Goal: Browse casually

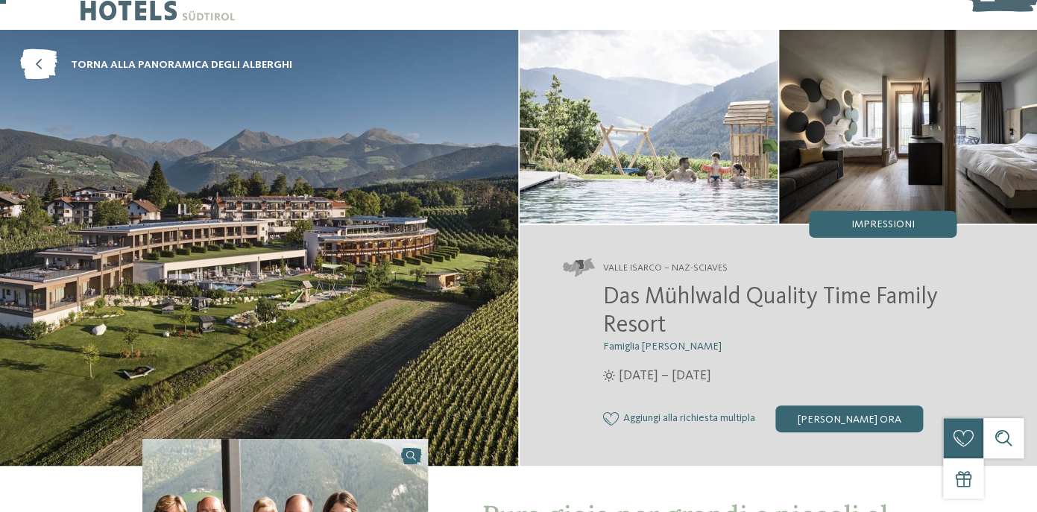
scroll to position [42, 0]
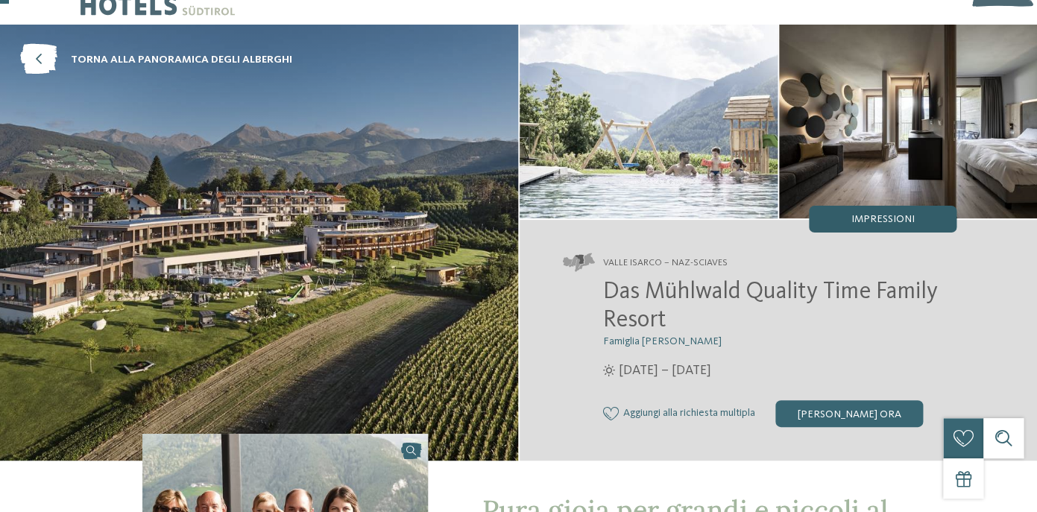
click at [882, 212] on div "Impressioni" at bounding box center [883, 219] width 148 height 27
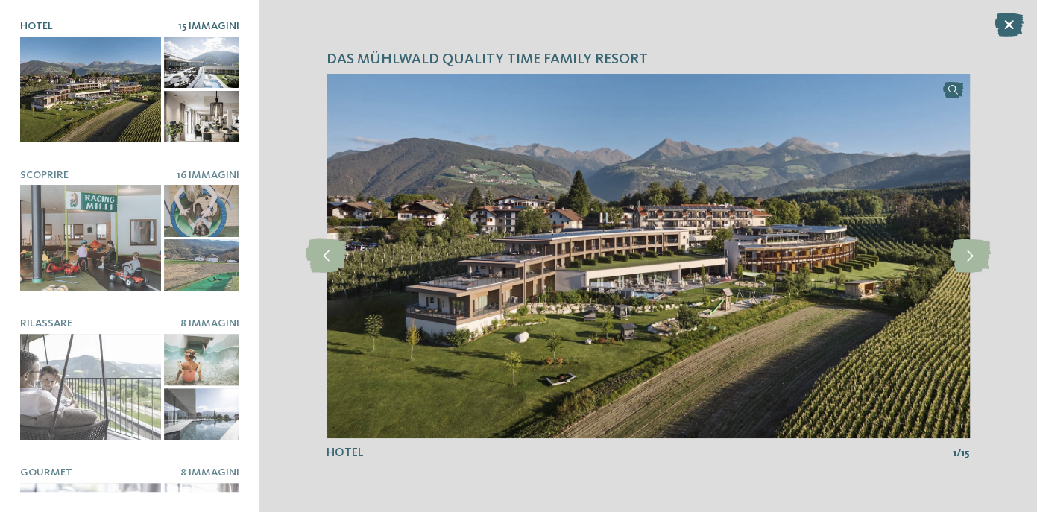
click at [111, 66] on div at bounding box center [90, 90] width 141 height 106
click at [974, 250] on icon at bounding box center [969, 256] width 41 height 34
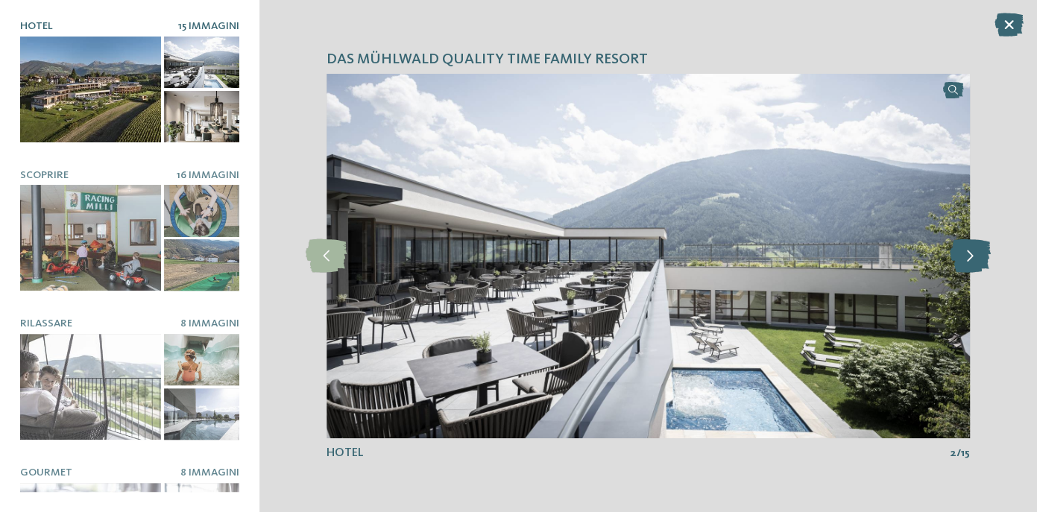
click at [974, 250] on icon at bounding box center [969, 256] width 41 height 34
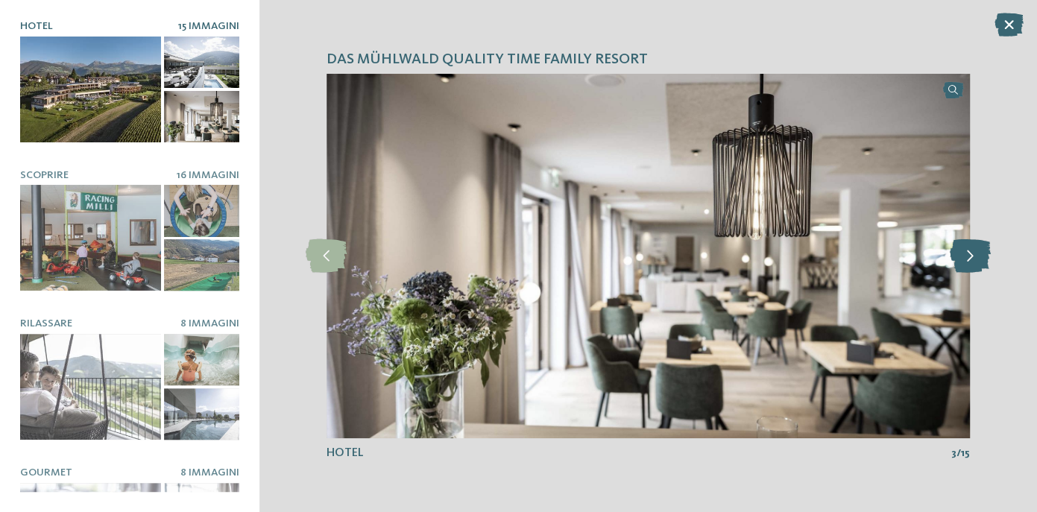
click at [974, 250] on icon at bounding box center [969, 256] width 41 height 34
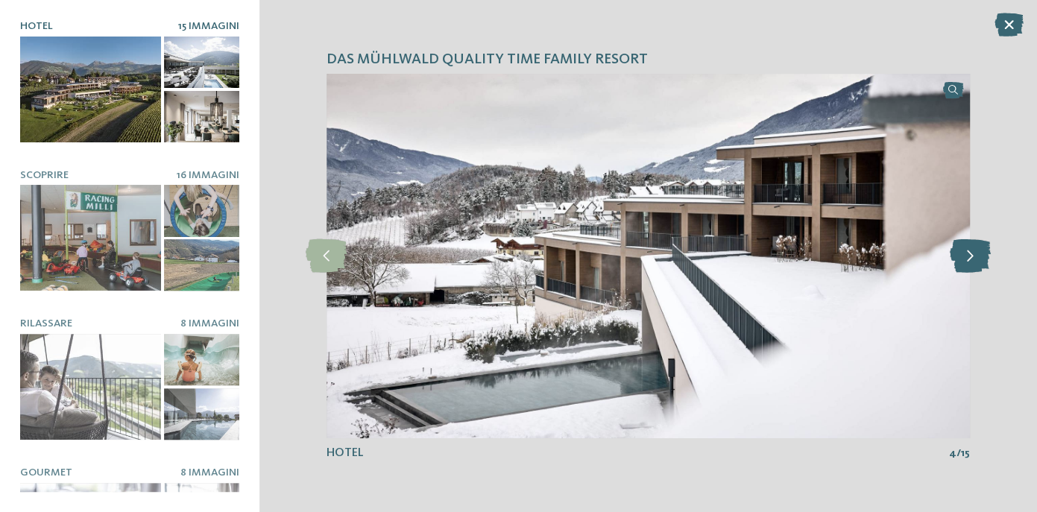
click at [974, 250] on icon at bounding box center [969, 256] width 41 height 34
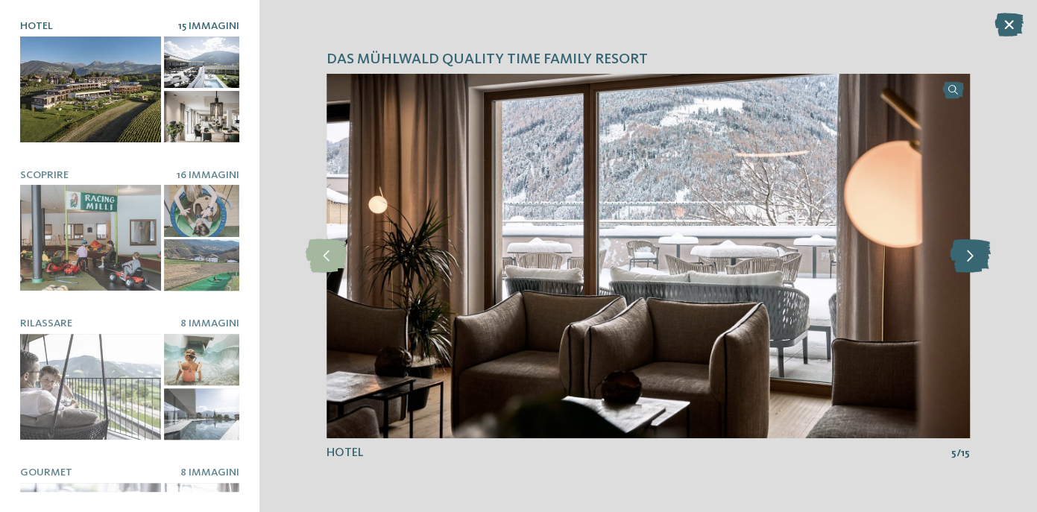
click at [974, 250] on icon at bounding box center [969, 256] width 41 height 34
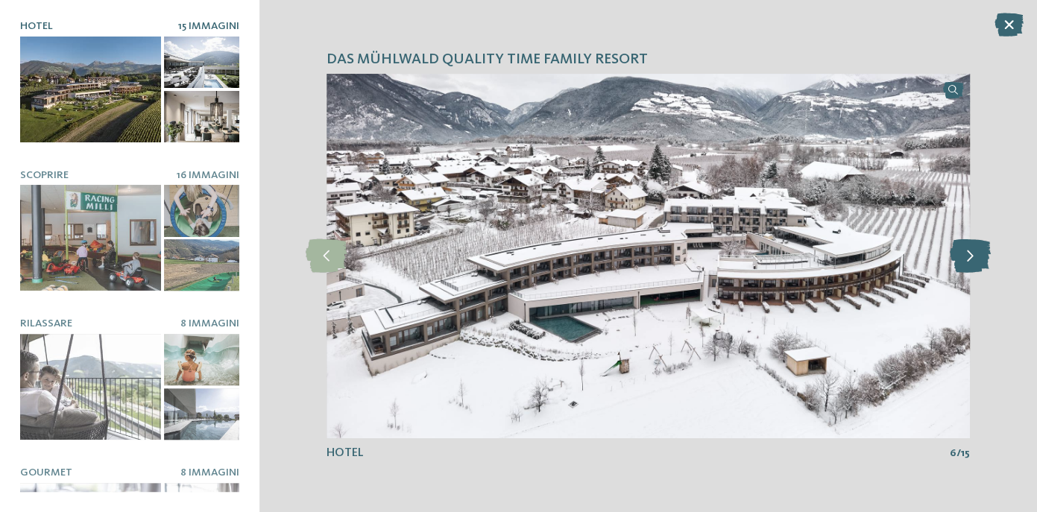
click at [974, 250] on icon at bounding box center [969, 256] width 41 height 34
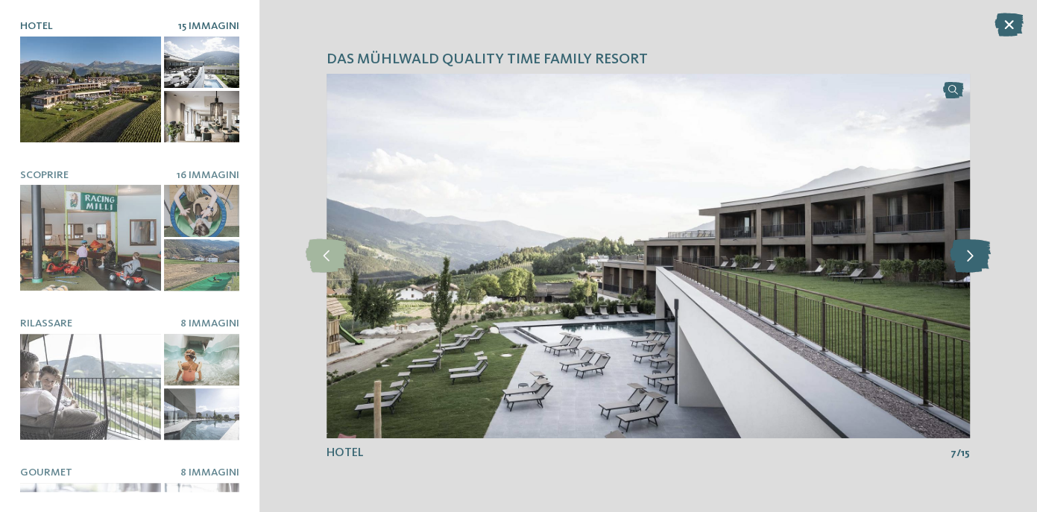
click at [974, 250] on icon at bounding box center [969, 256] width 41 height 34
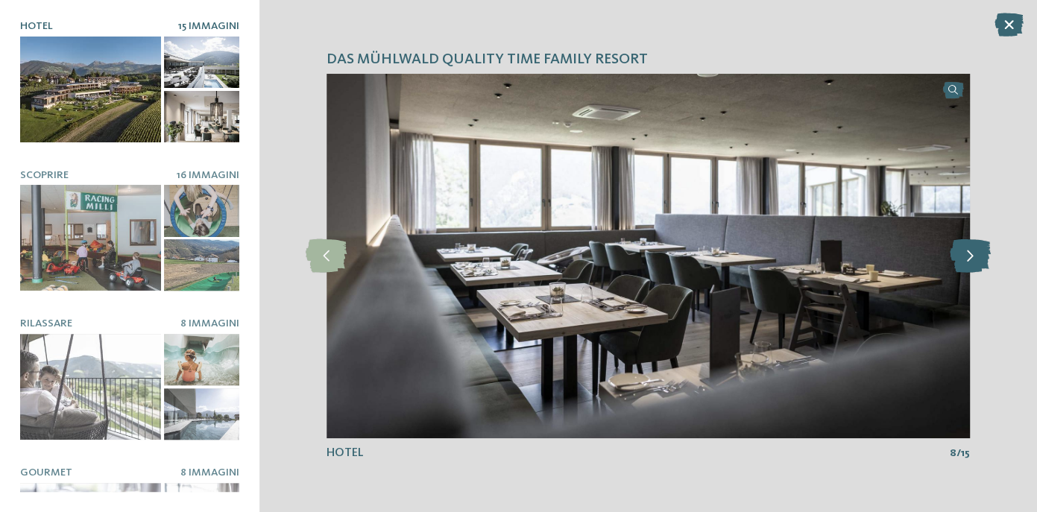
click at [974, 250] on icon at bounding box center [969, 256] width 41 height 34
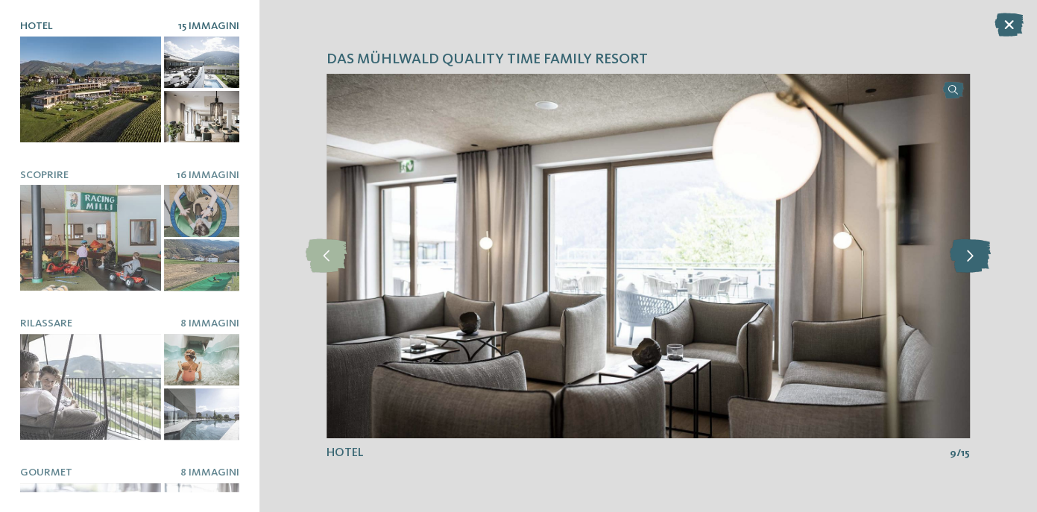
click at [974, 250] on icon at bounding box center [969, 256] width 41 height 34
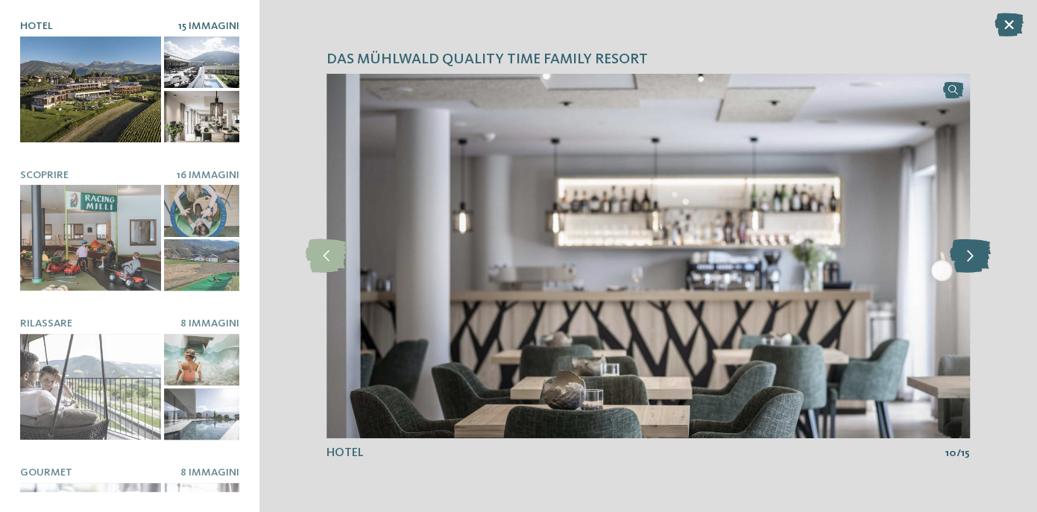
click at [974, 250] on icon at bounding box center [969, 256] width 41 height 34
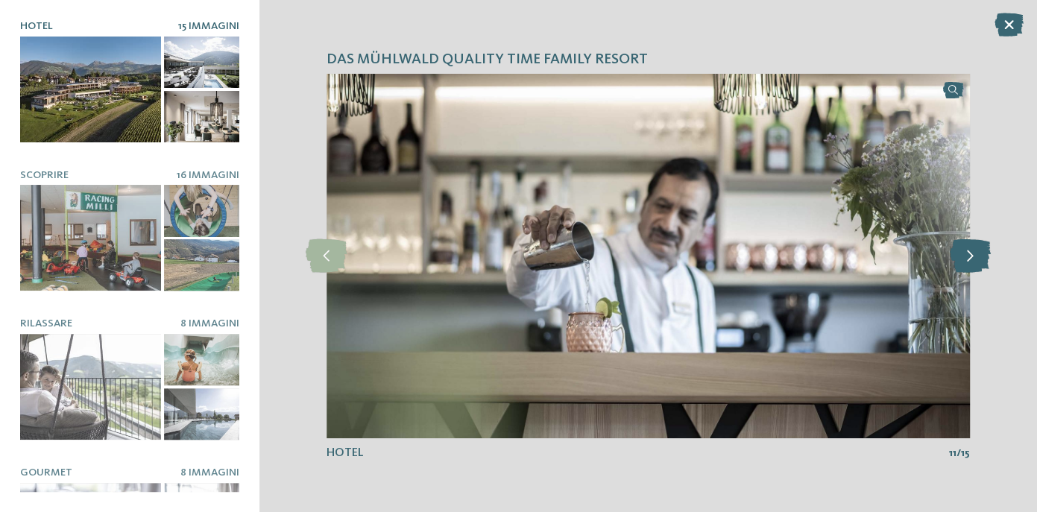
click at [974, 250] on icon at bounding box center [969, 256] width 41 height 34
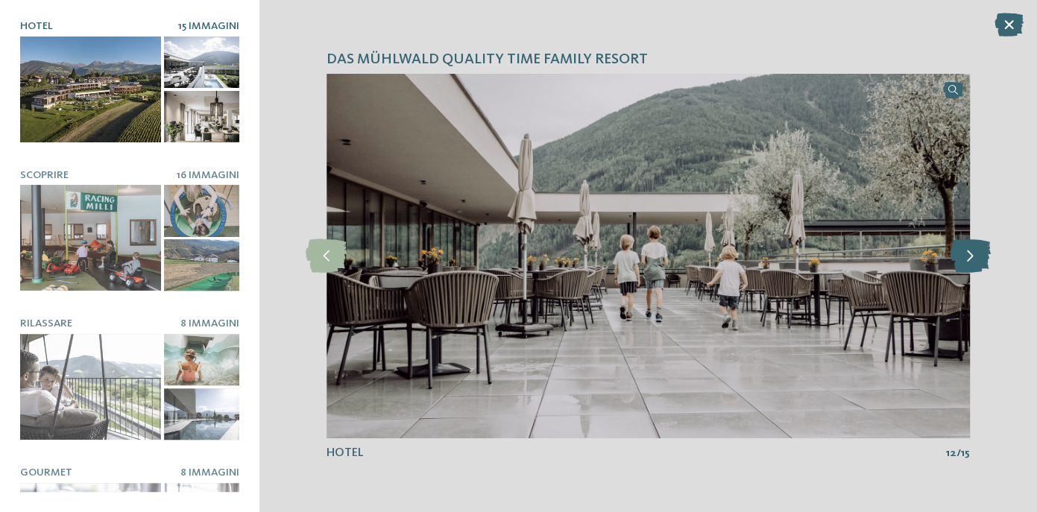
click at [974, 250] on icon at bounding box center [969, 256] width 41 height 34
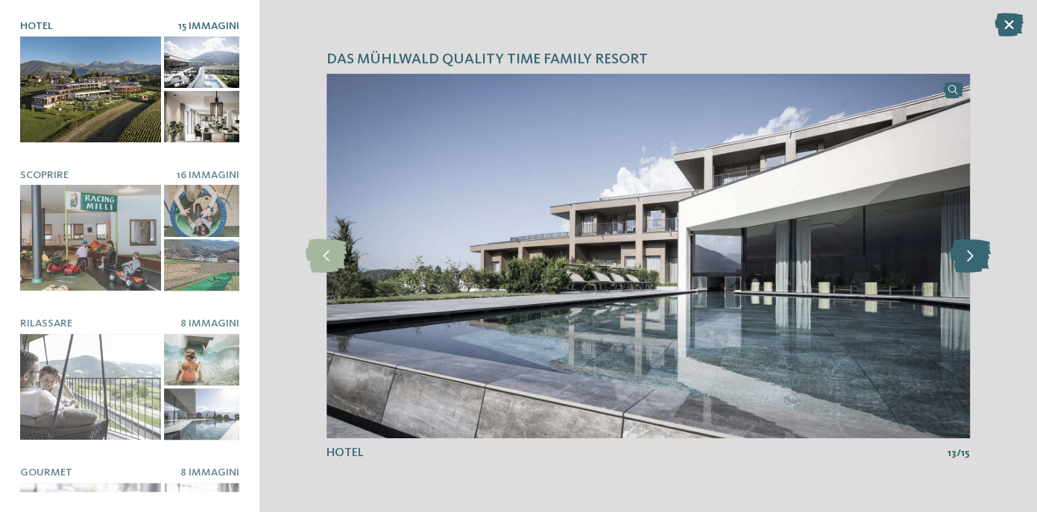
click at [974, 250] on icon at bounding box center [969, 256] width 41 height 34
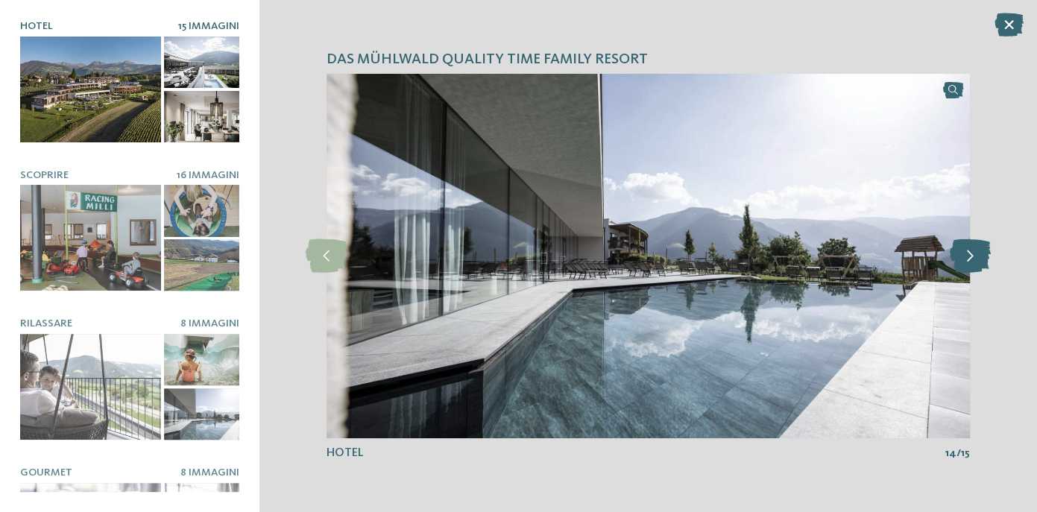
click at [974, 250] on icon at bounding box center [969, 256] width 41 height 34
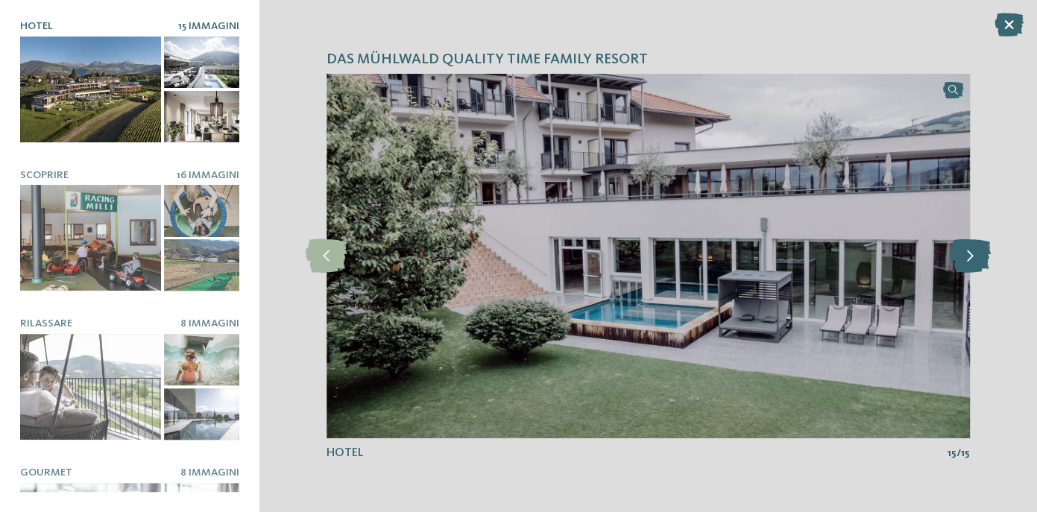
click at [974, 250] on icon at bounding box center [969, 256] width 41 height 34
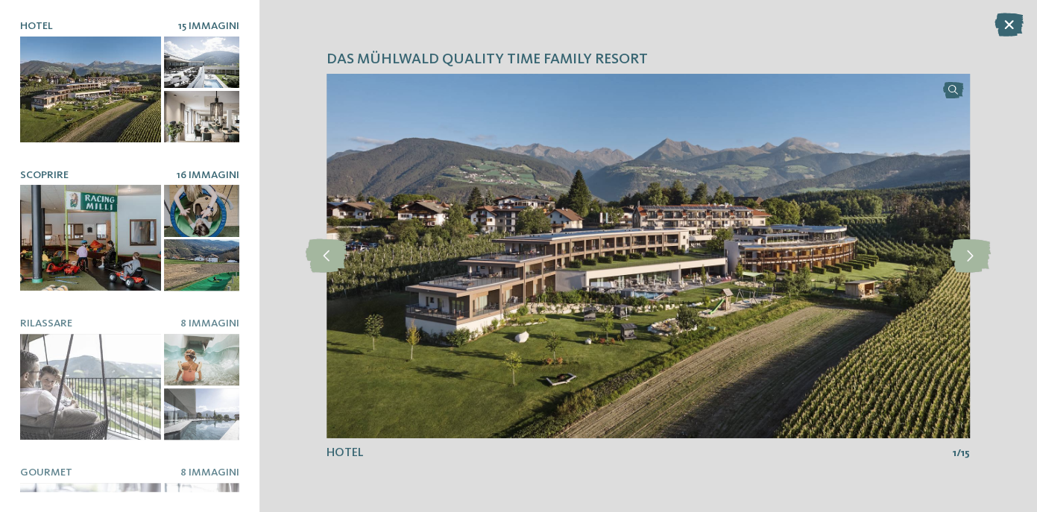
click at [83, 227] on div at bounding box center [90, 238] width 141 height 106
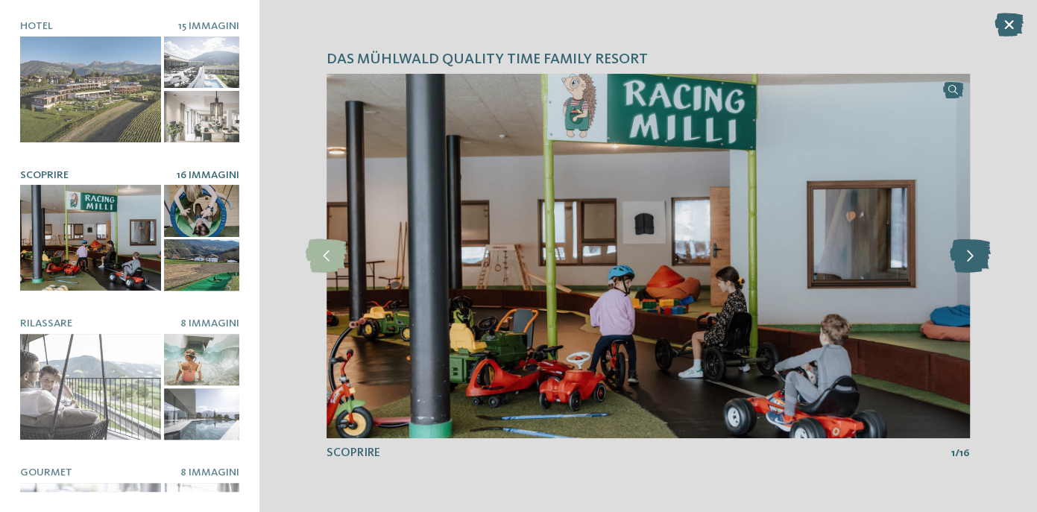
click at [969, 256] on icon at bounding box center [969, 256] width 41 height 34
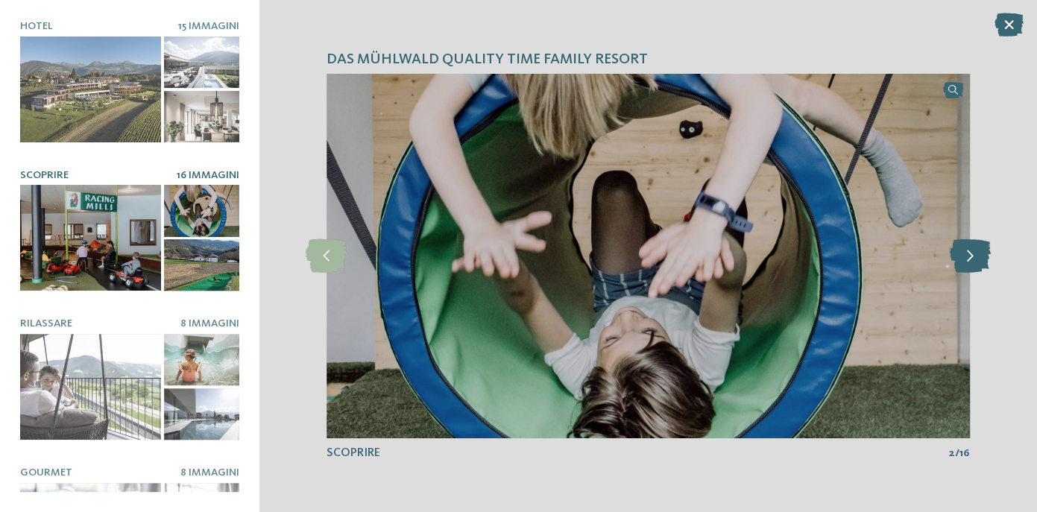
click at [969, 256] on icon at bounding box center [969, 256] width 41 height 34
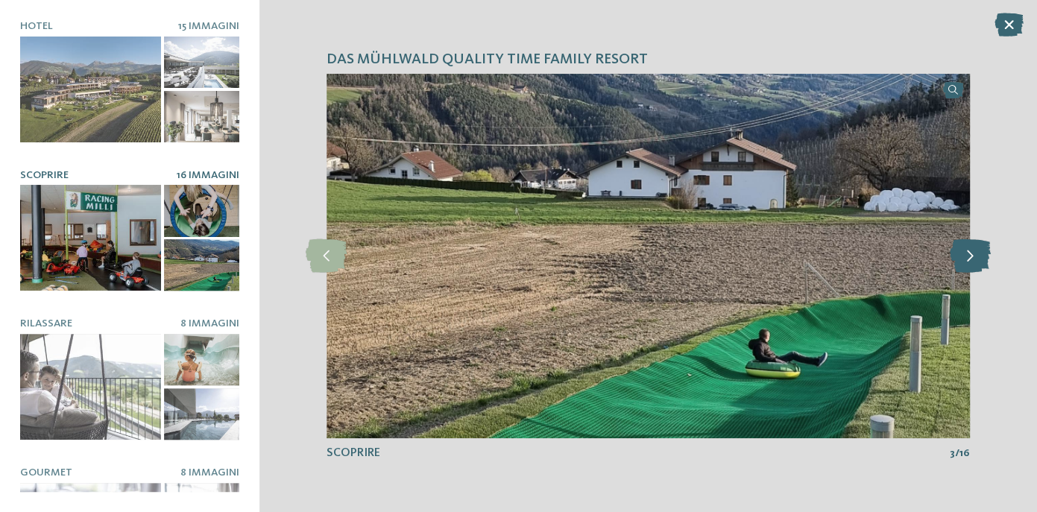
click at [969, 256] on icon at bounding box center [969, 256] width 41 height 34
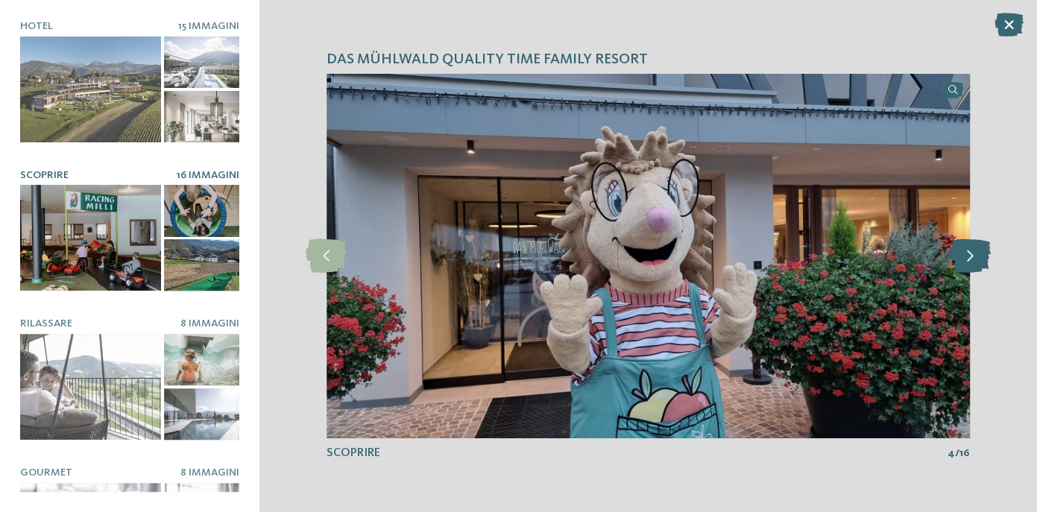
click at [969, 256] on icon at bounding box center [969, 256] width 41 height 34
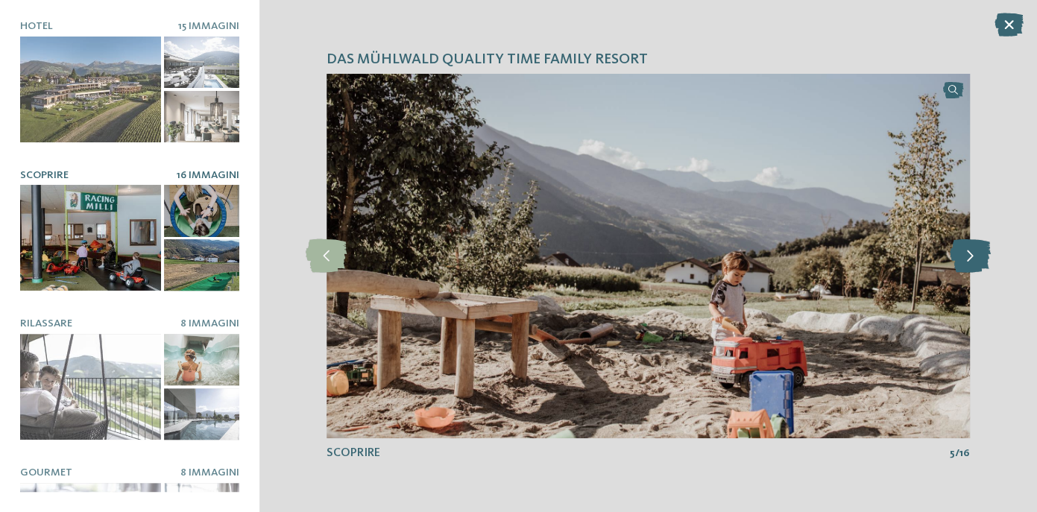
click at [969, 256] on icon at bounding box center [969, 256] width 41 height 34
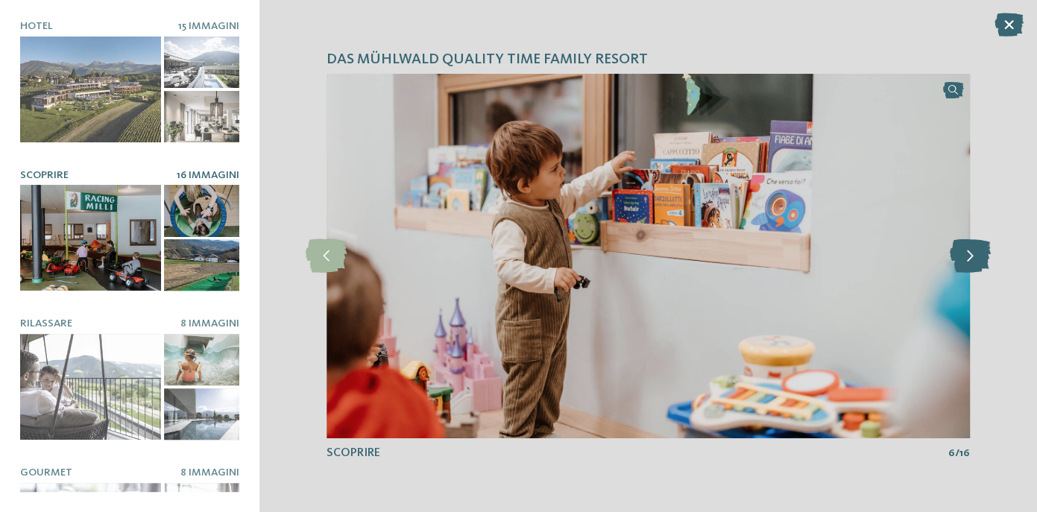
click at [969, 256] on icon at bounding box center [969, 256] width 41 height 34
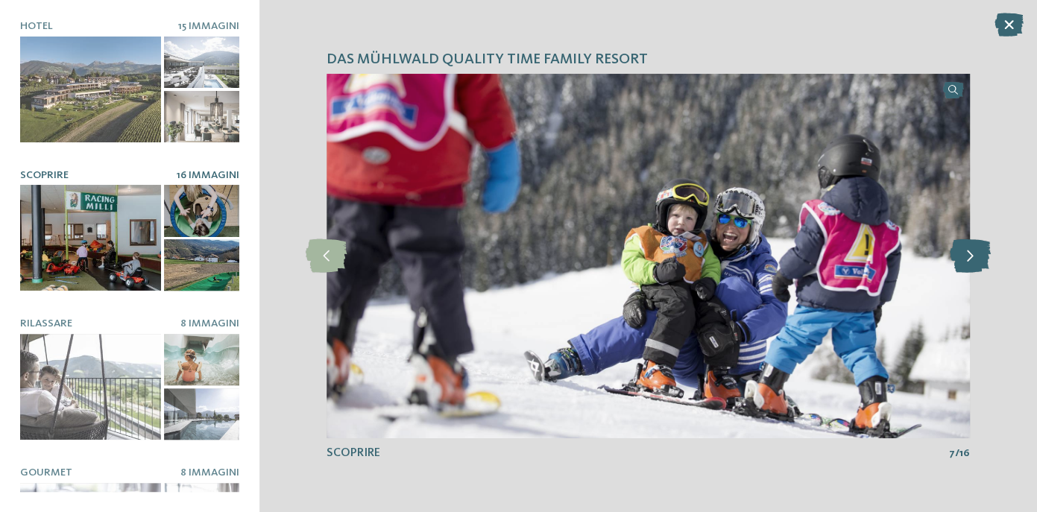
click at [969, 256] on icon at bounding box center [969, 256] width 41 height 34
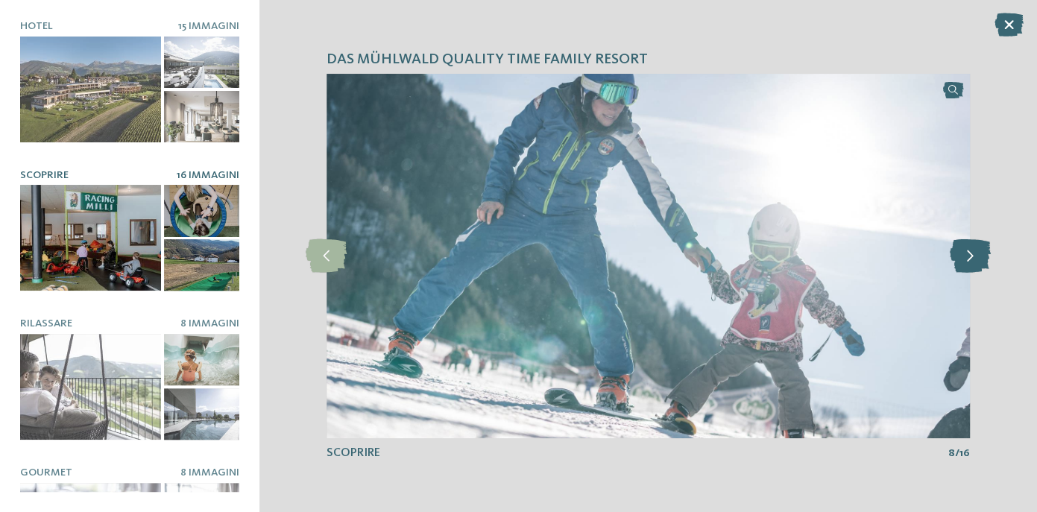
click at [969, 256] on icon at bounding box center [969, 256] width 41 height 34
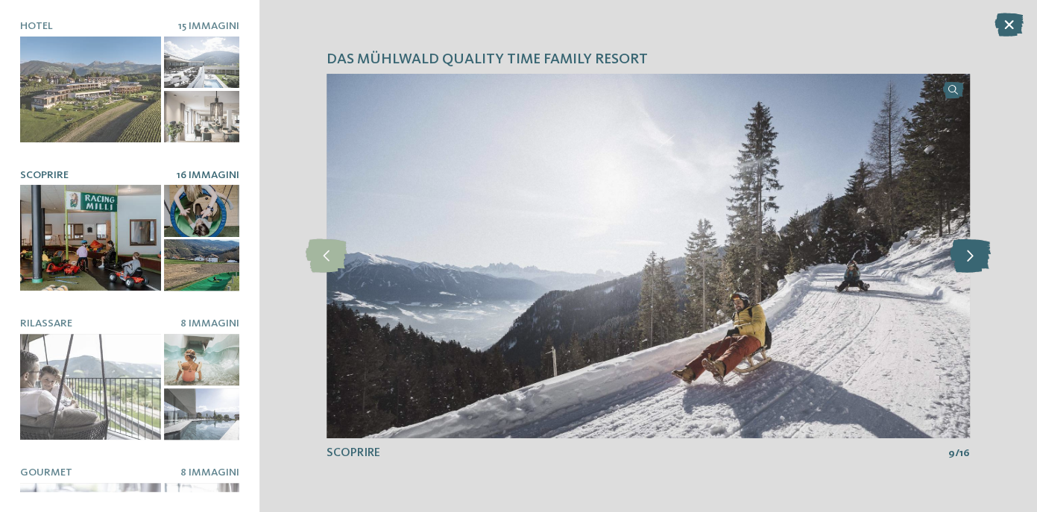
click at [969, 256] on icon at bounding box center [969, 256] width 41 height 34
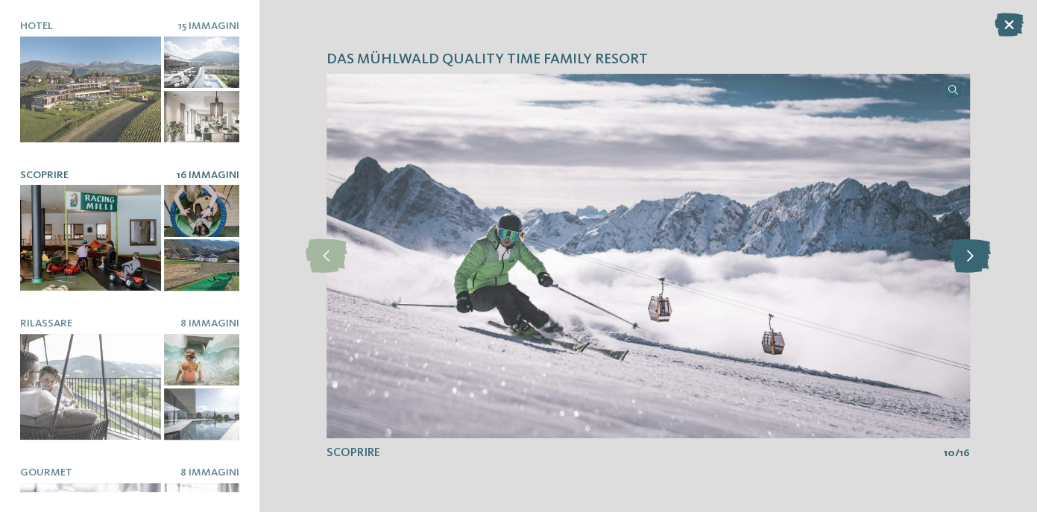
click at [969, 256] on icon at bounding box center [969, 256] width 41 height 34
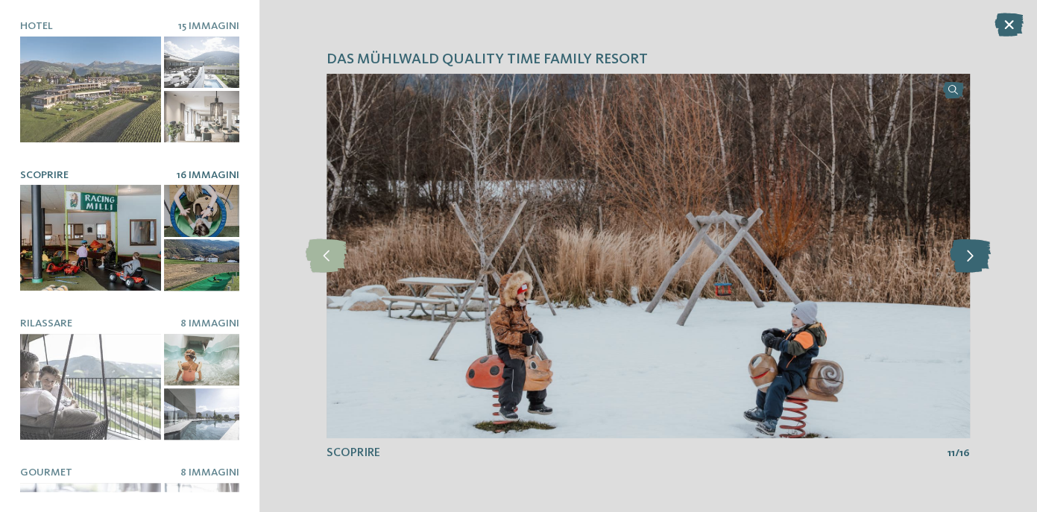
click at [969, 256] on icon at bounding box center [969, 256] width 41 height 34
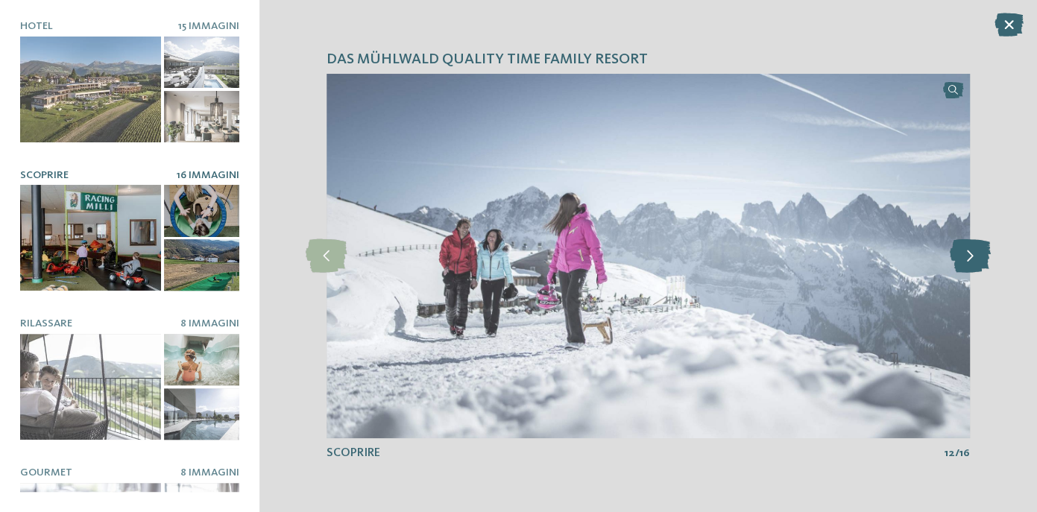
click at [969, 256] on icon at bounding box center [969, 256] width 41 height 34
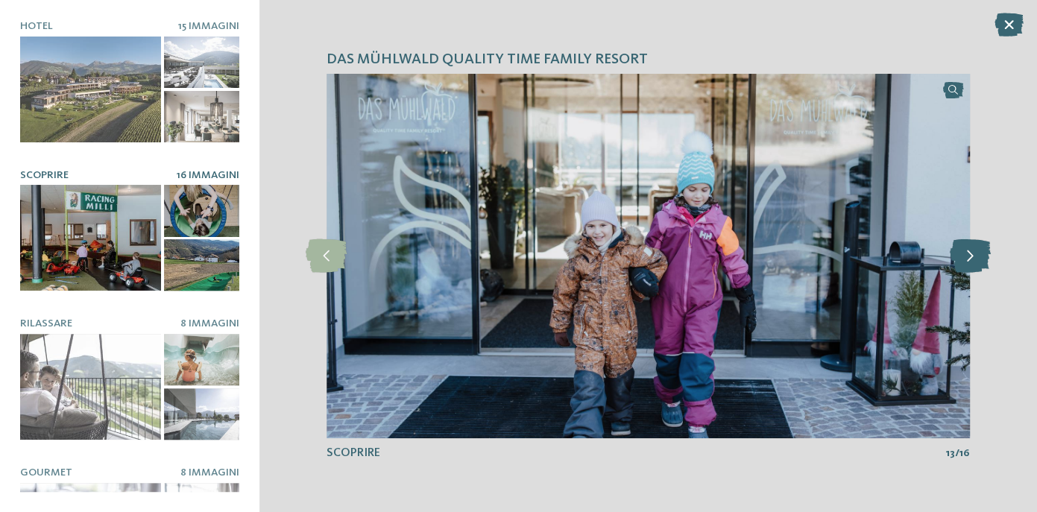
click at [969, 256] on icon at bounding box center [969, 256] width 41 height 34
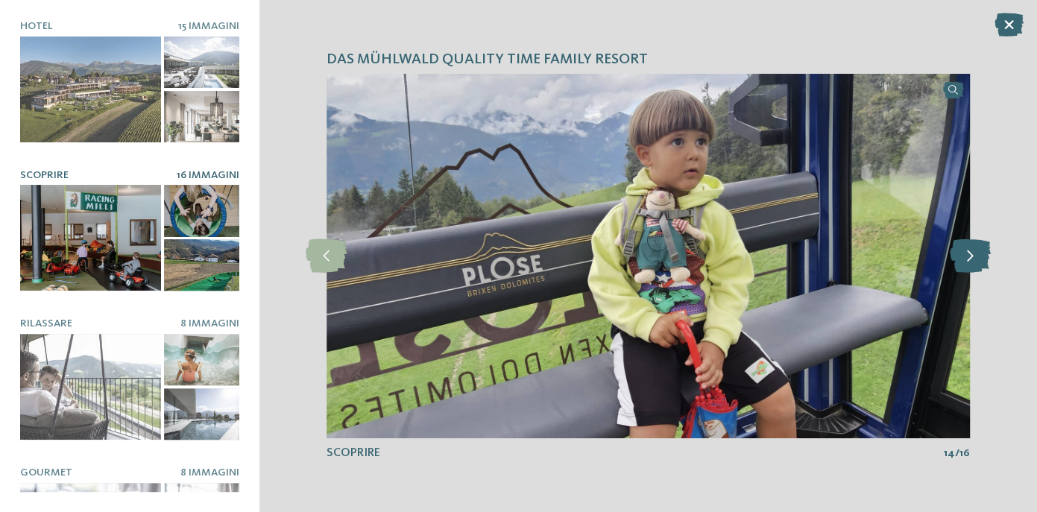
click at [969, 256] on icon at bounding box center [969, 256] width 41 height 34
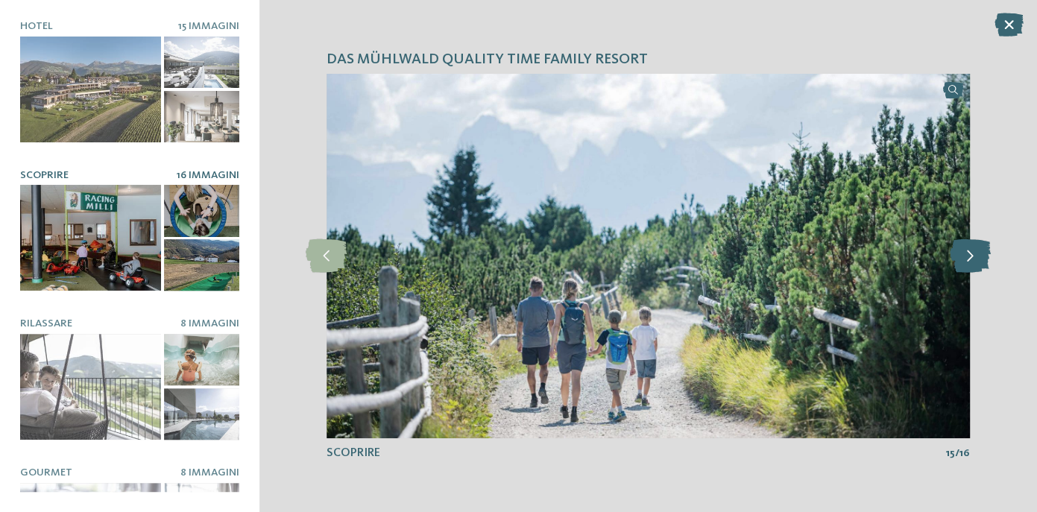
click at [969, 256] on icon at bounding box center [969, 256] width 41 height 34
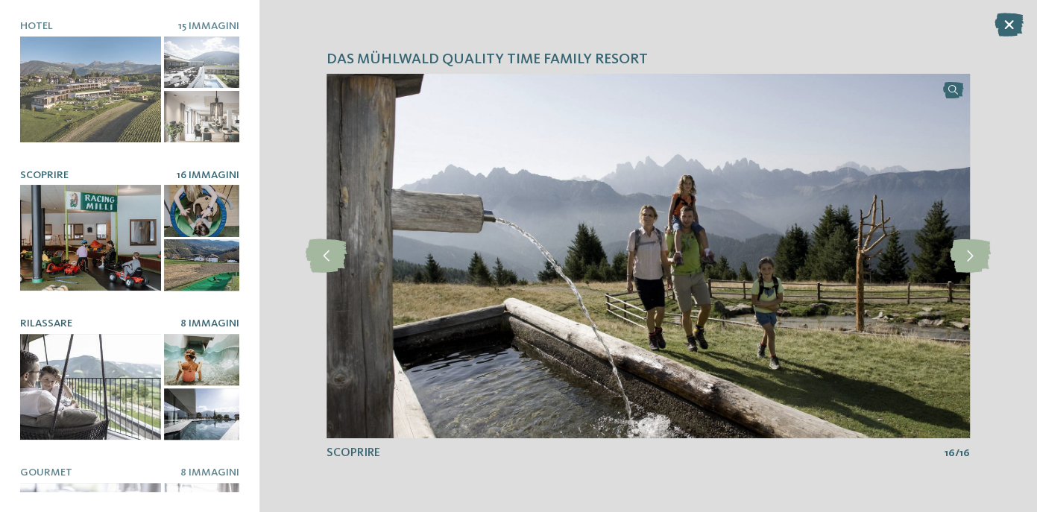
click at [92, 386] on div at bounding box center [90, 387] width 141 height 106
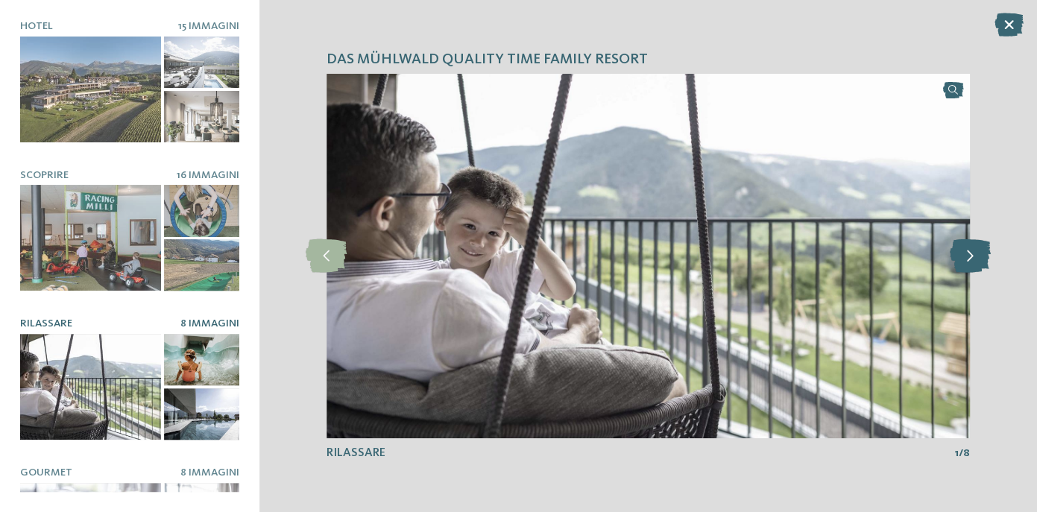
click at [969, 262] on icon at bounding box center [969, 256] width 41 height 34
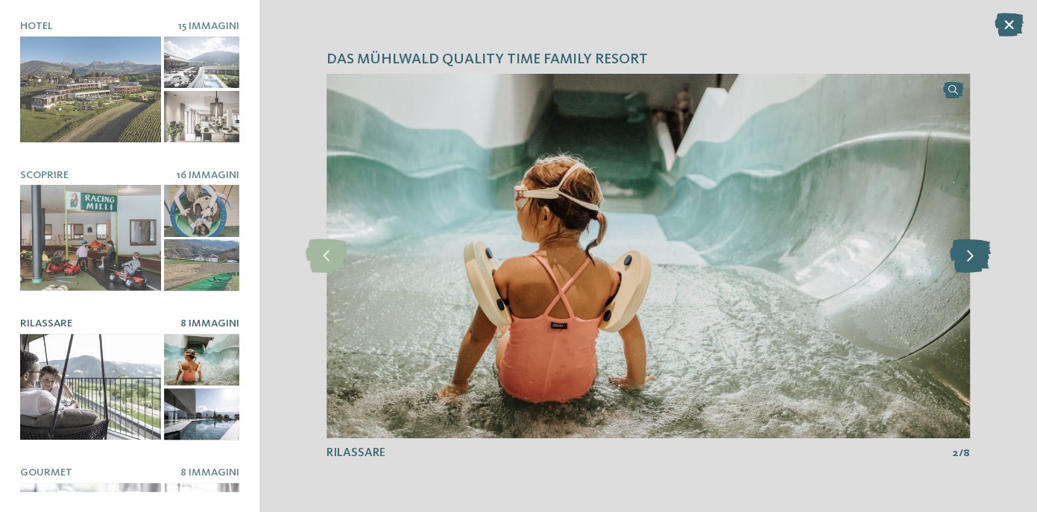
click at [969, 262] on icon at bounding box center [969, 256] width 41 height 34
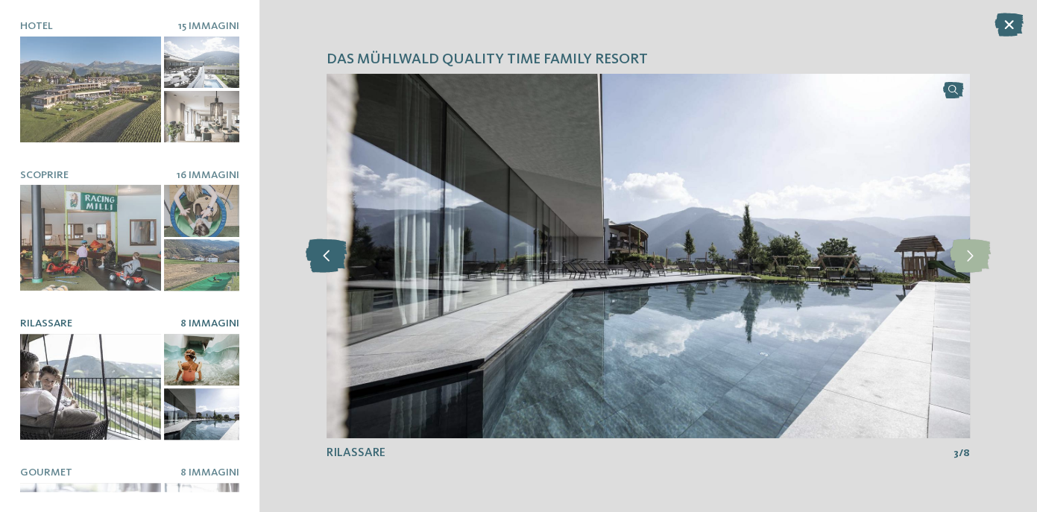
click at [319, 256] on icon at bounding box center [326, 256] width 41 height 34
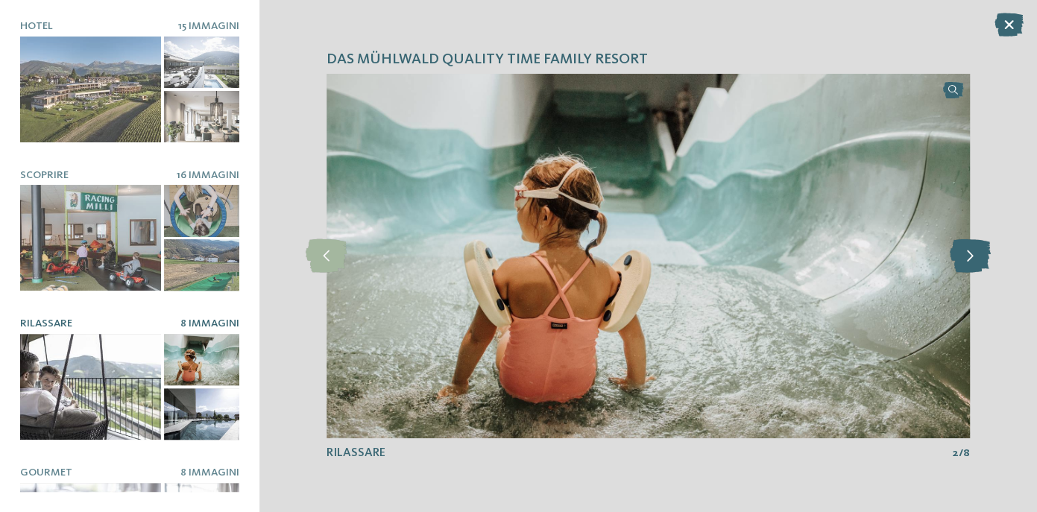
click at [966, 257] on icon at bounding box center [969, 256] width 41 height 34
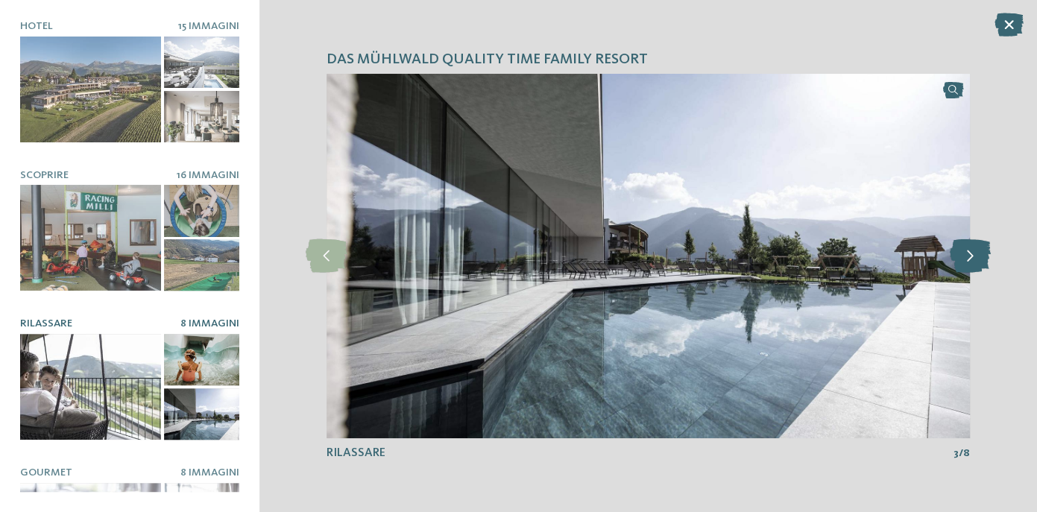
click at [966, 257] on icon at bounding box center [969, 256] width 41 height 34
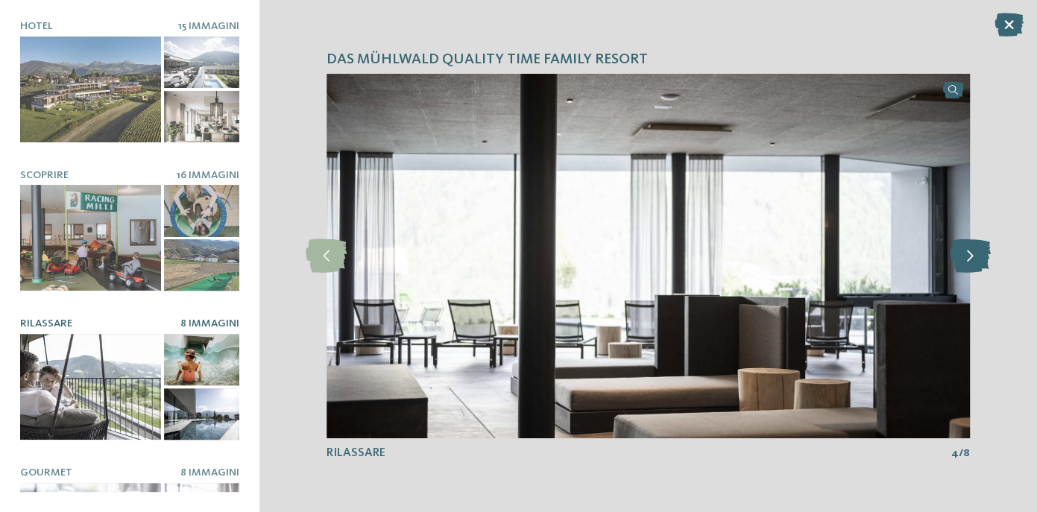
click at [966, 257] on icon at bounding box center [969, 256] width 41 height 34
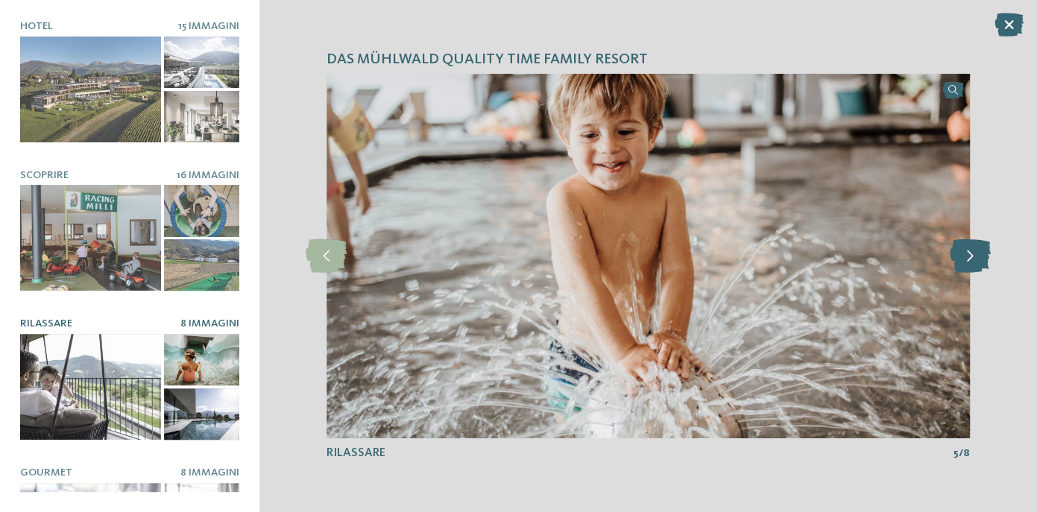
click at [966, 257] on icon at bounding box center [969, 256] width 41 height 34
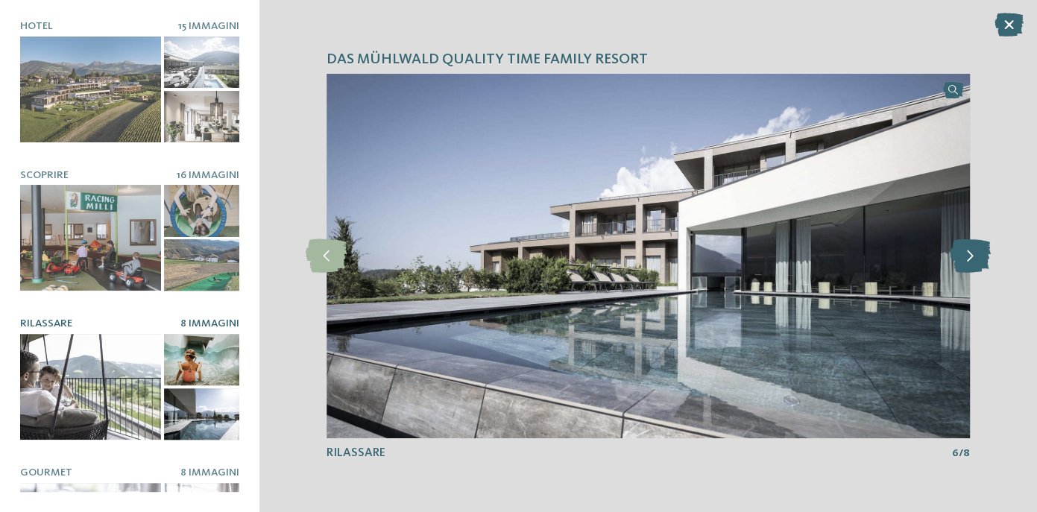
click at [966, 257] on icon at bounding box center [969, 256] width 41 height 34
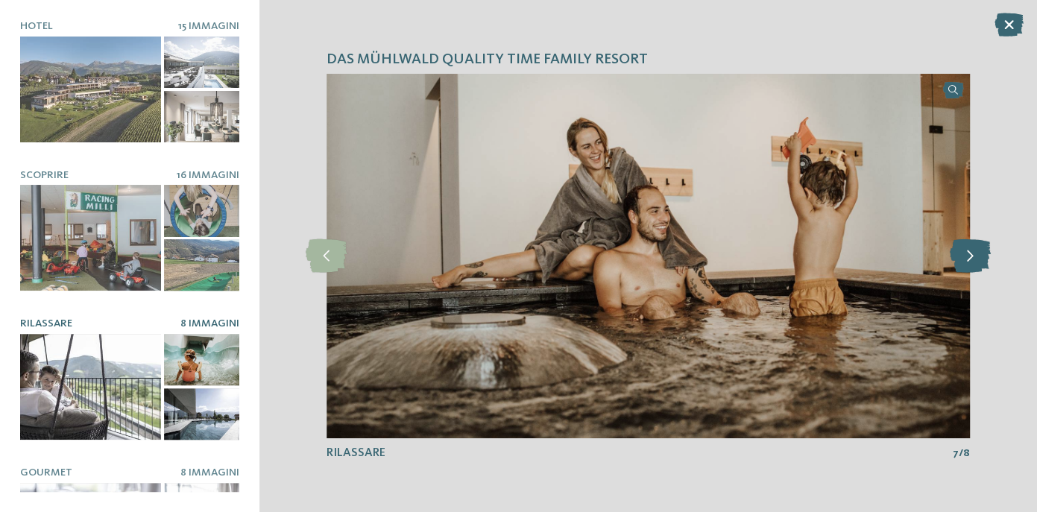
click at [966, 257] on icon at bounding box center [969, 256] width 41 height 34
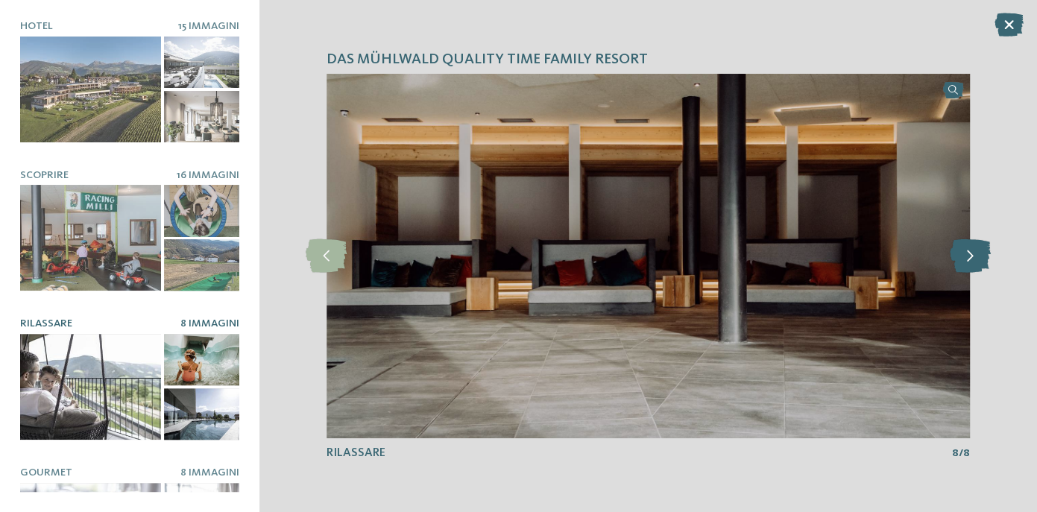
click at [966, 257] on icon at bounding box center [969, 256] width 41 height 34
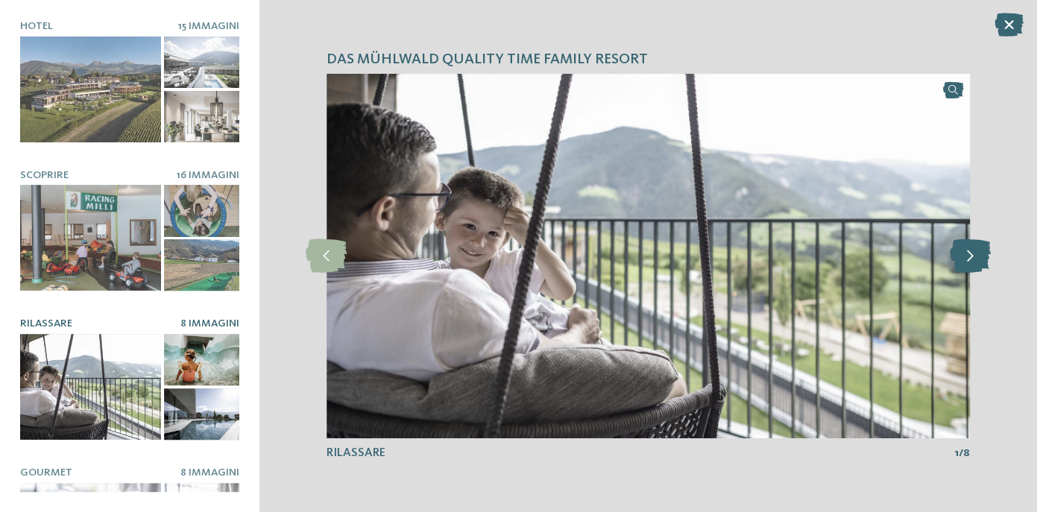
click at [966, 257] on icon at bounding box center [969, 256] width 41 height 34
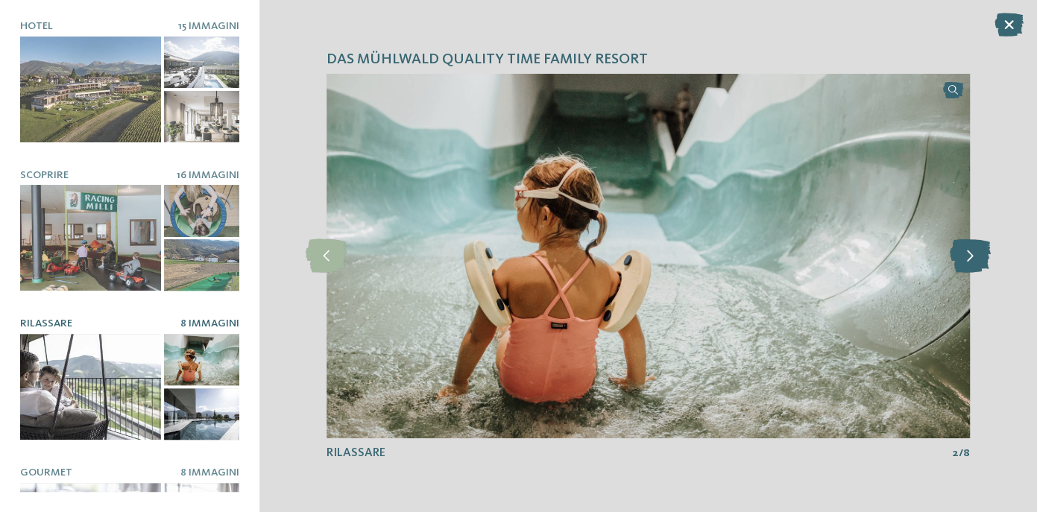
click at [966, 257] on icon at bounding box center [969, 256] width 41 height 34
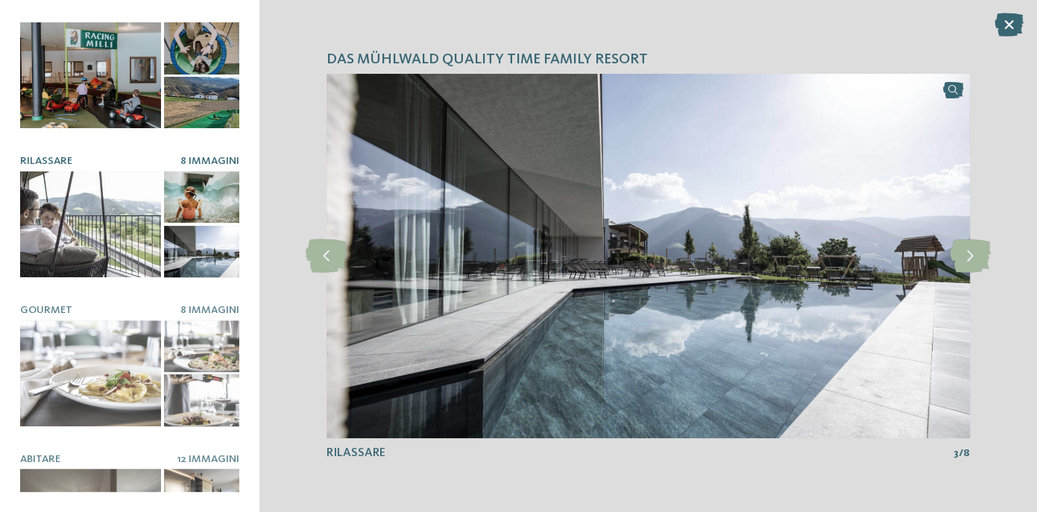
scroll to position [246, 0]
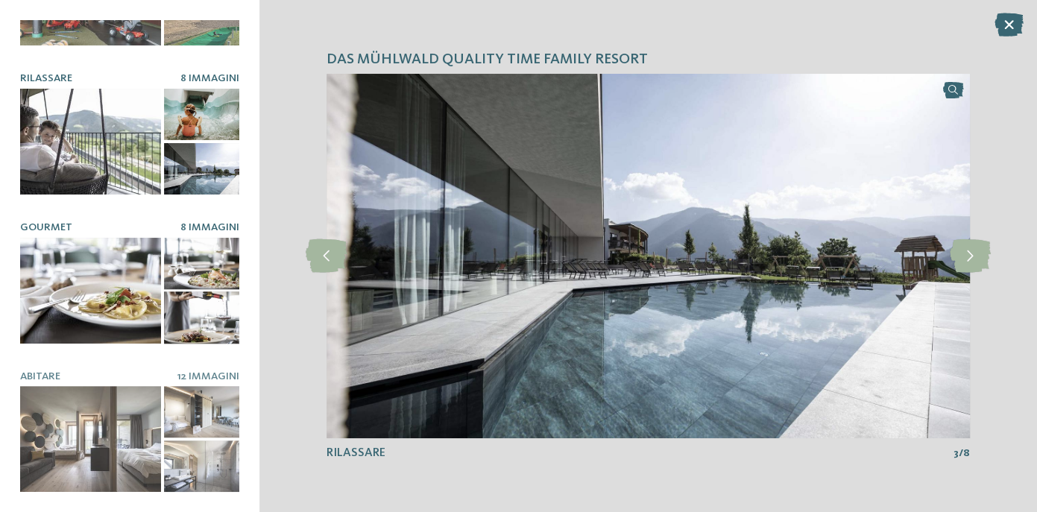
click at [92, 271] on div at bounding box center [90, 291] width 141 height 106
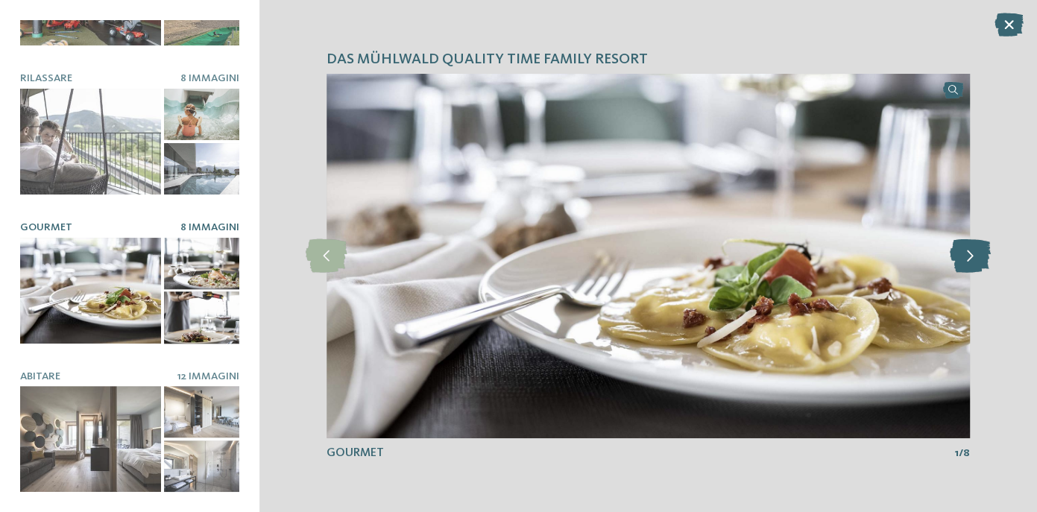
click at [969, 273] on icon at bounding box center [969, 256] width 41 height 34
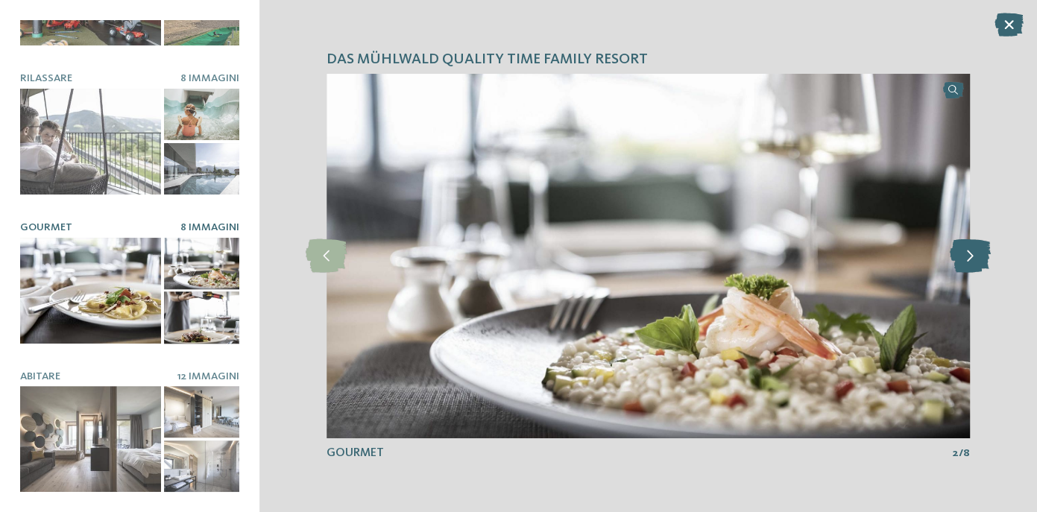
click at [969, 273] on icon at bounding box center [969, 256] width 41 height 34
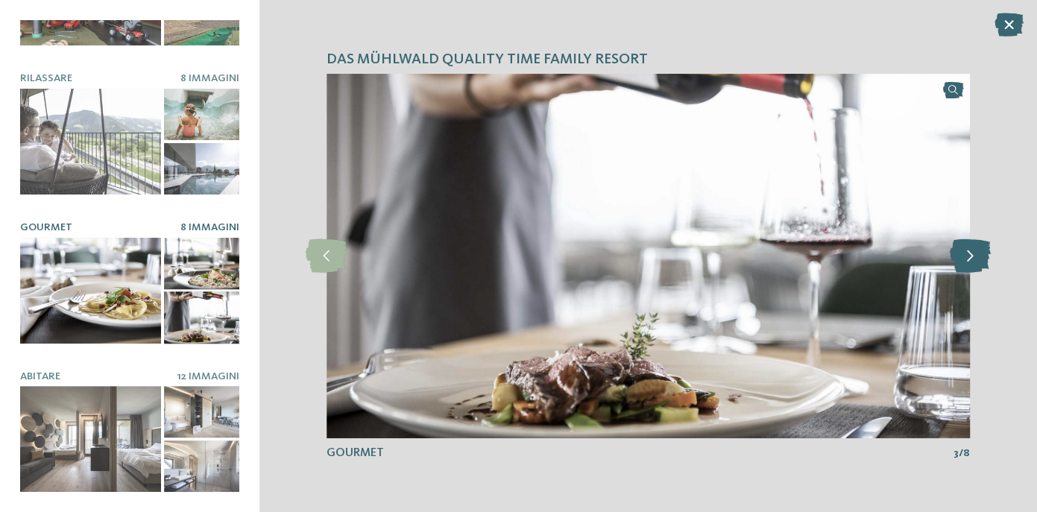
click at [969, 273] on icon at bounding box center [969, 256] width 41 height 34
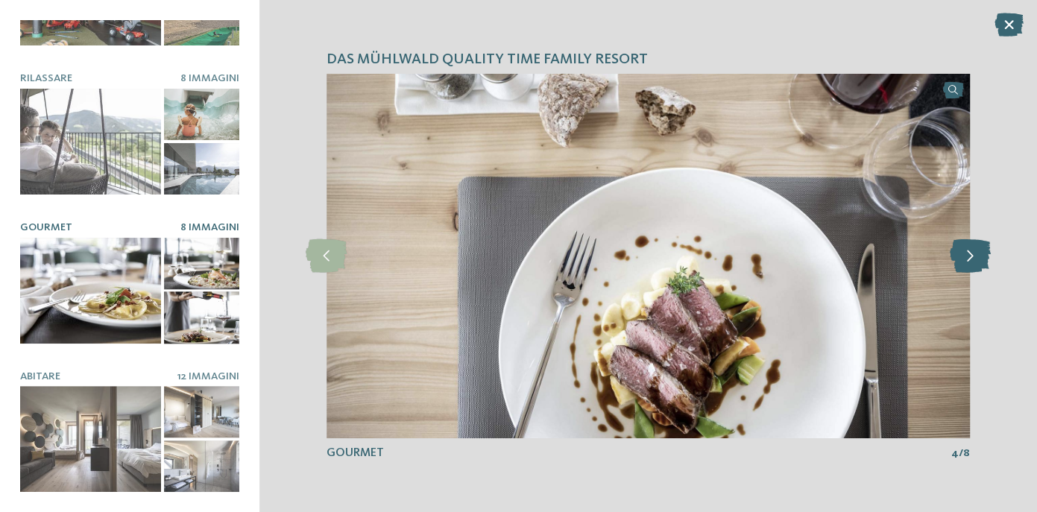
click at [969, 273] on icon at bounding box center [969, 256] width 41 height 34
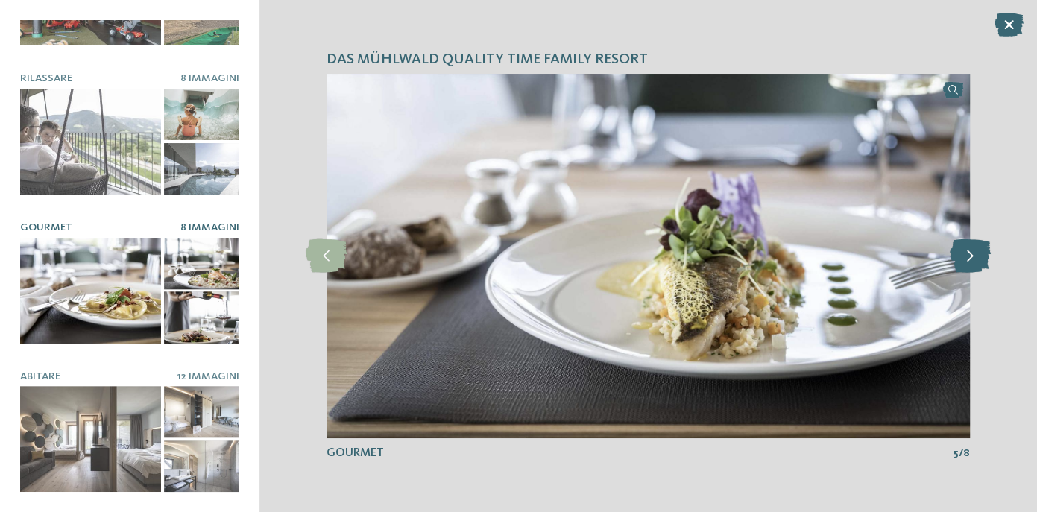
click at [969, 273] on icon at bounding box center [969, 256] width 41 height 34
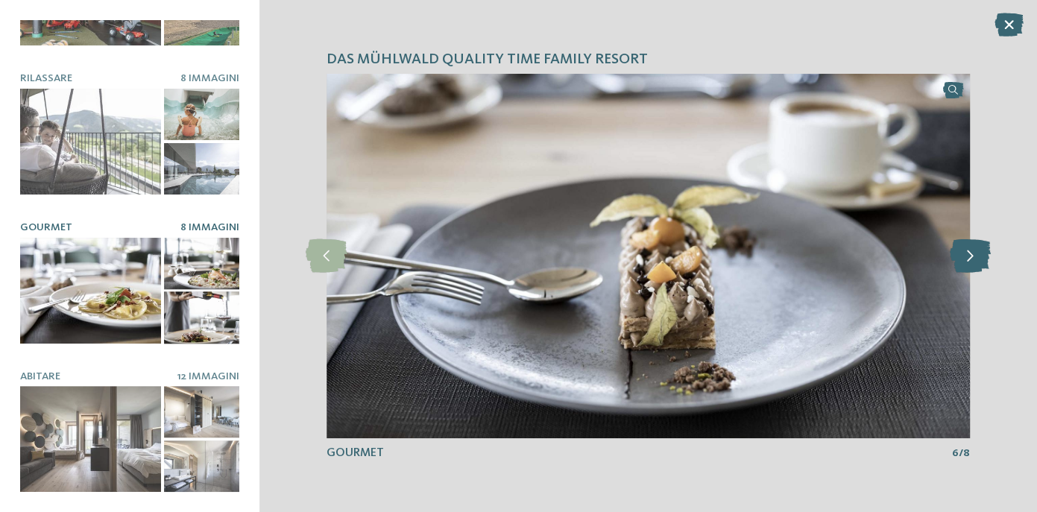
click at [969, 273] on icon at bounding box center [969, 256] width 41 height 34
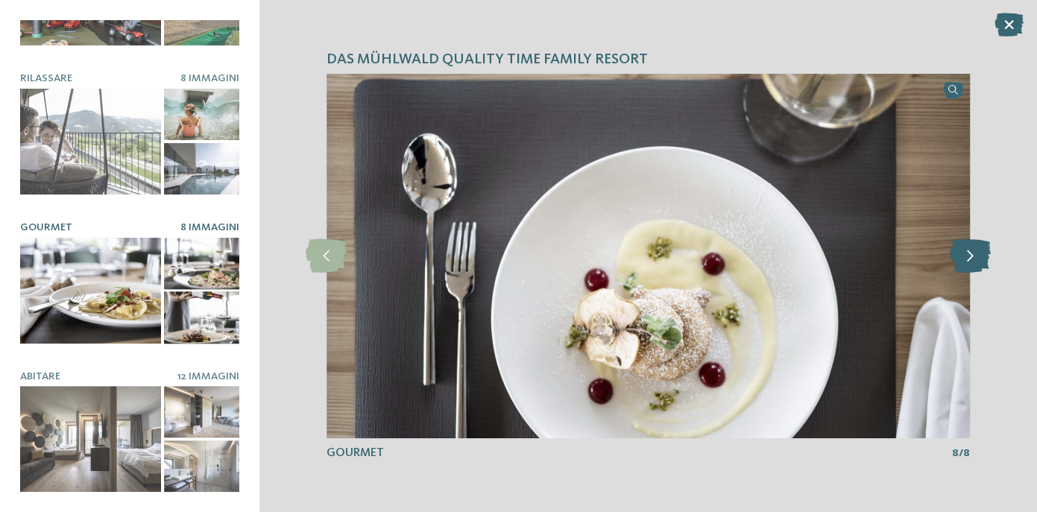
click at [969, 273] on icon at bounding box center [969, 256] width 41 height 34
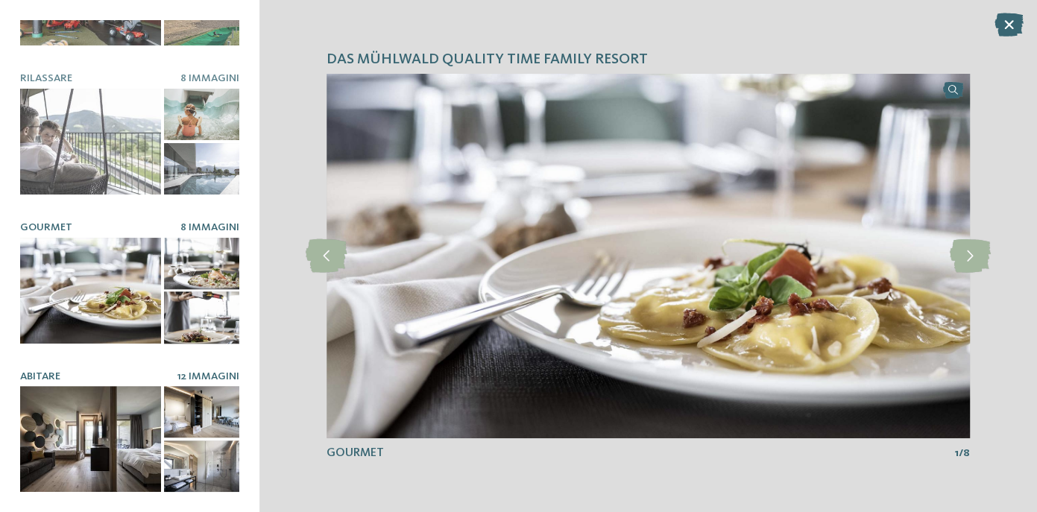
click at [78, 458] on div at bounding box center [90, 439] width 141 height 106
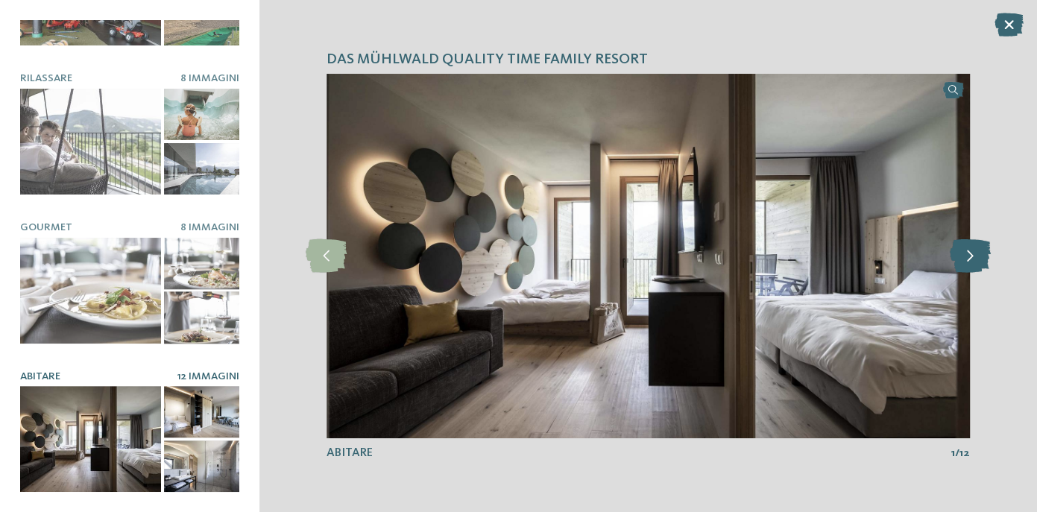
click at [972, 250] on icon at bounding box center [969, 256] width 41 height 34
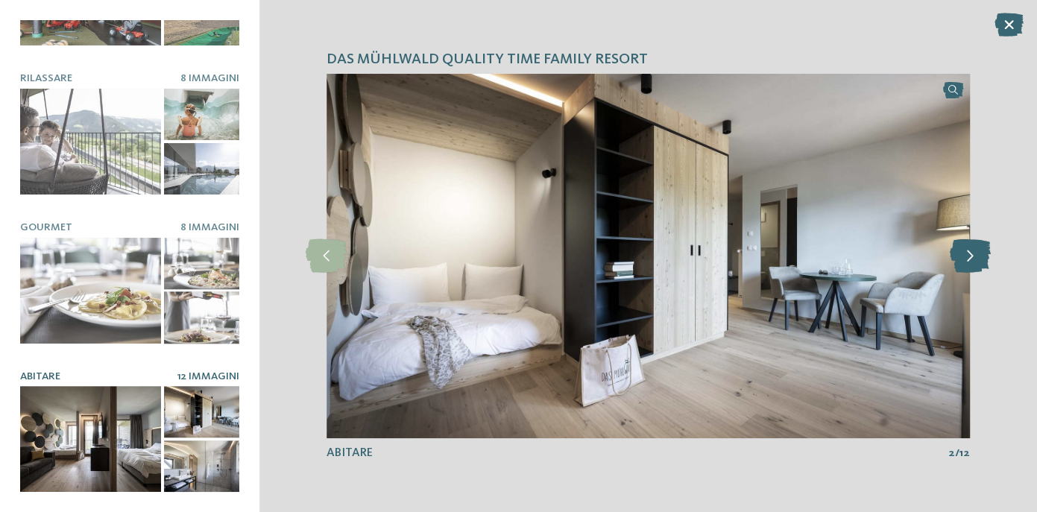
click at [972, 250] on icon at bounding box center [969, 256] width 41 height 34
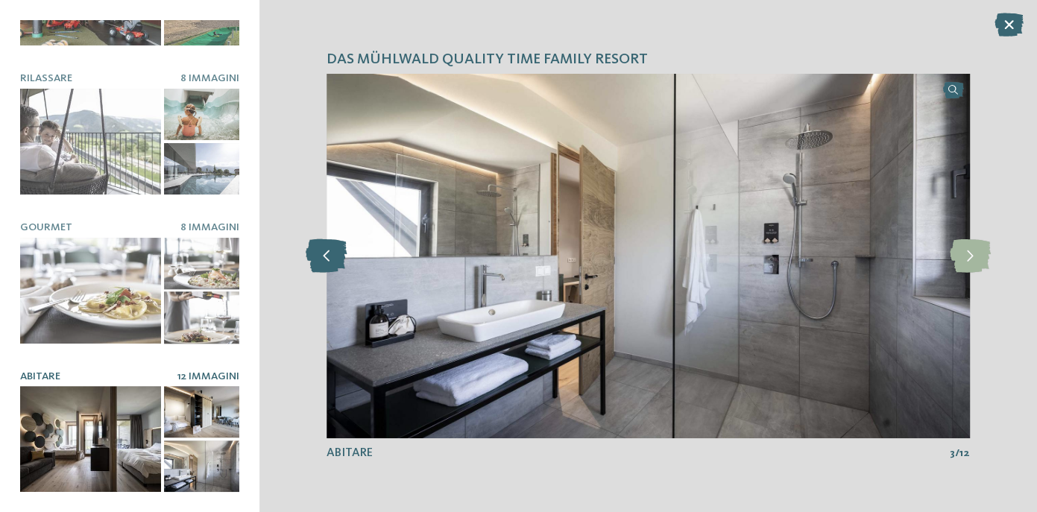
click at [341, 254] on icon at bounding box center [326, 256] width 41 height 34
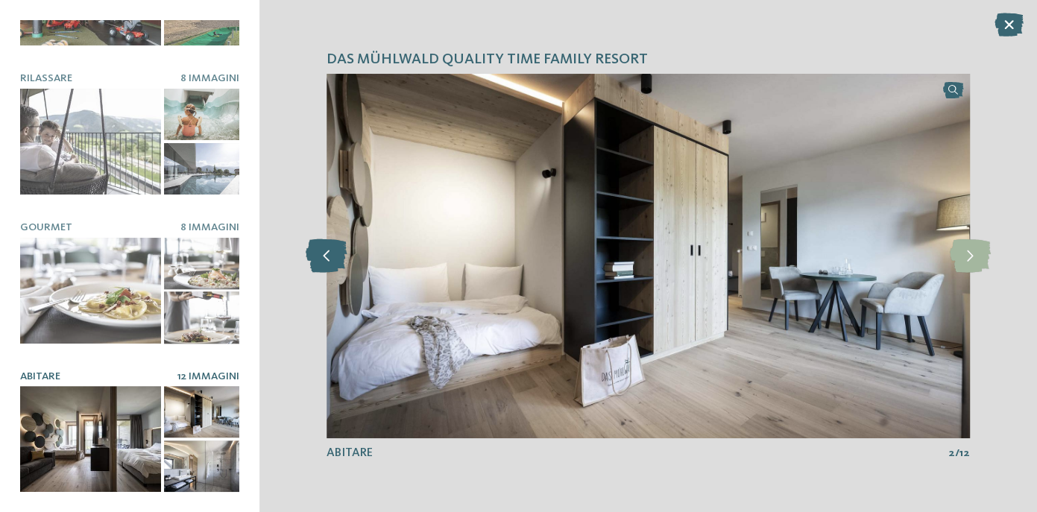
click at [341, 254] on icon at bounding box center [326, 256] width 41 height 34
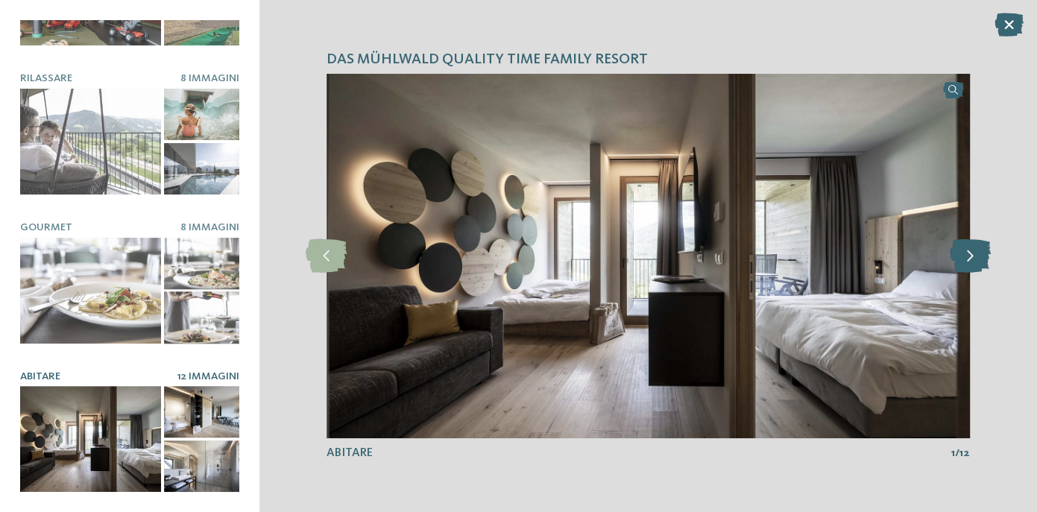
click at [967, 256] on icon at bounding box center [969, 256] width 41 height 34
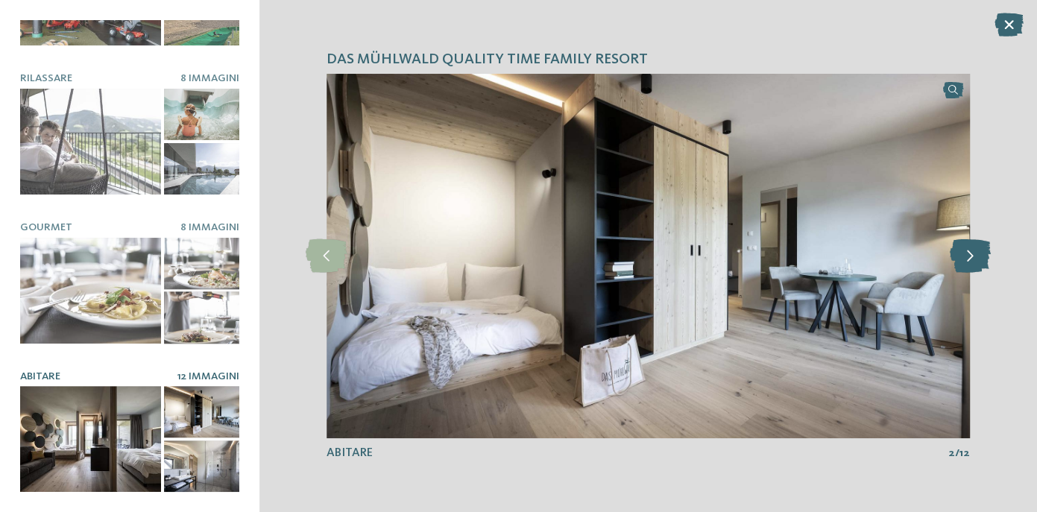
click at [967, 256] on icon at bounding box center [969, 256] width 41 height 34
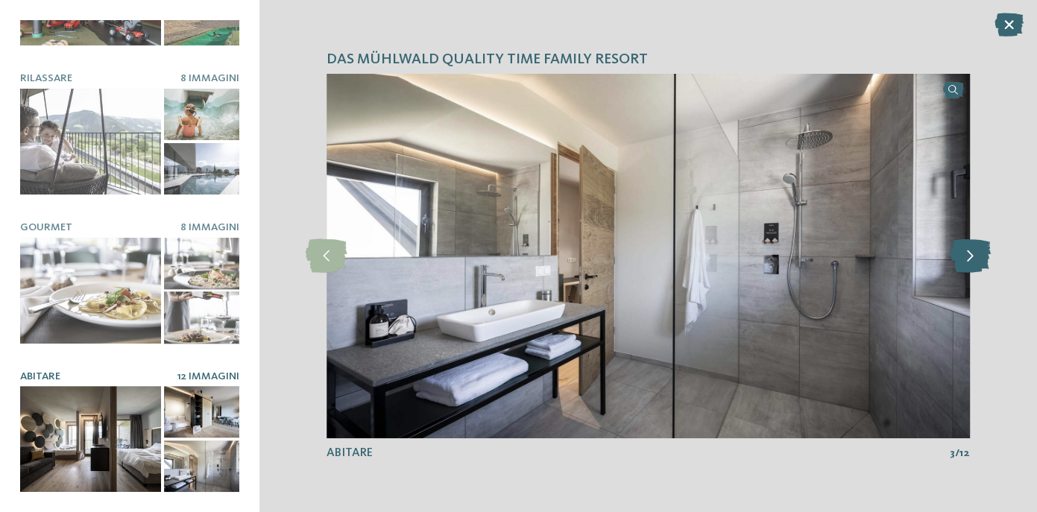
click at [967, 256] on icon at bounding box center [969, 256] width 41 height 34
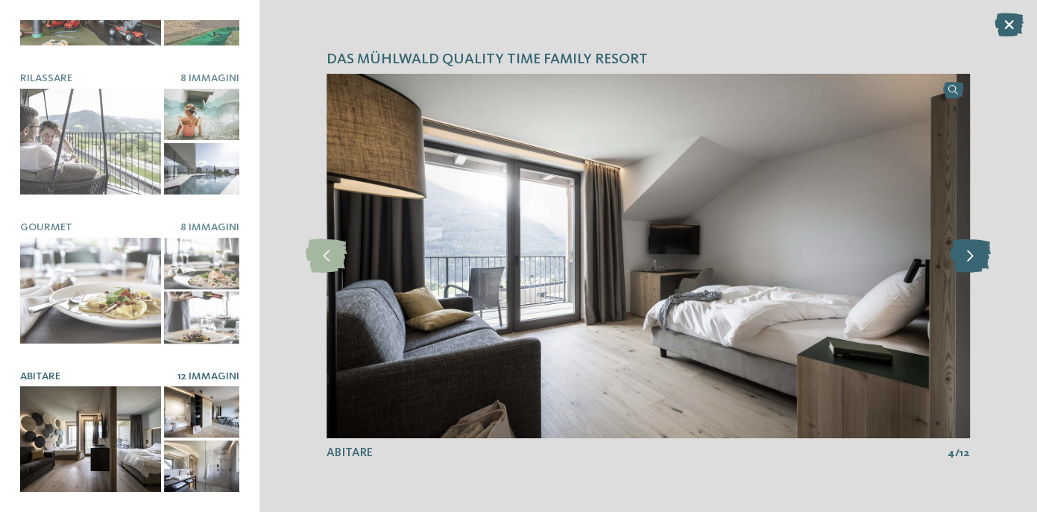
click at [967, 256] on icon at bounding box center [969, 256] width 41 height 34
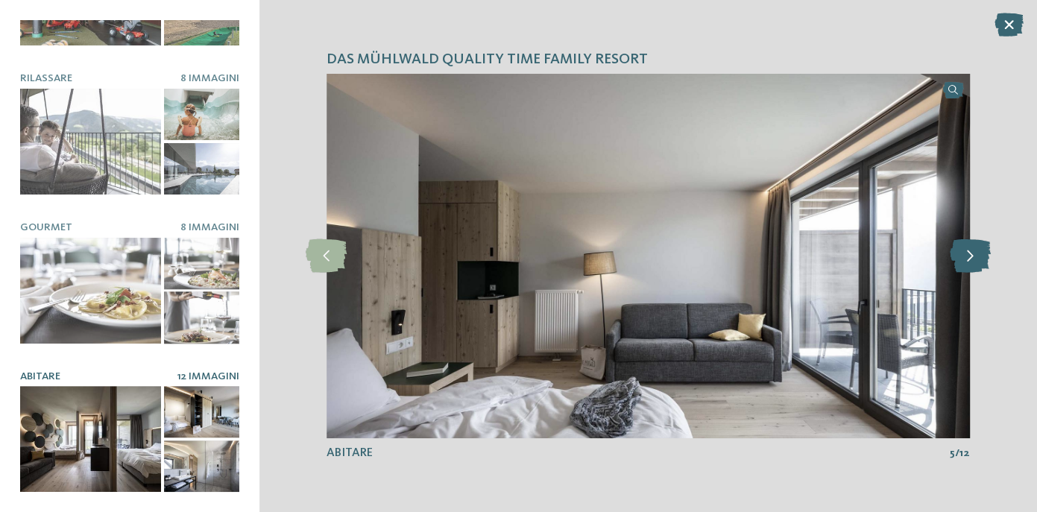
click at [967, 256] on icon at bounding box center [969, 256] width 41 height 34
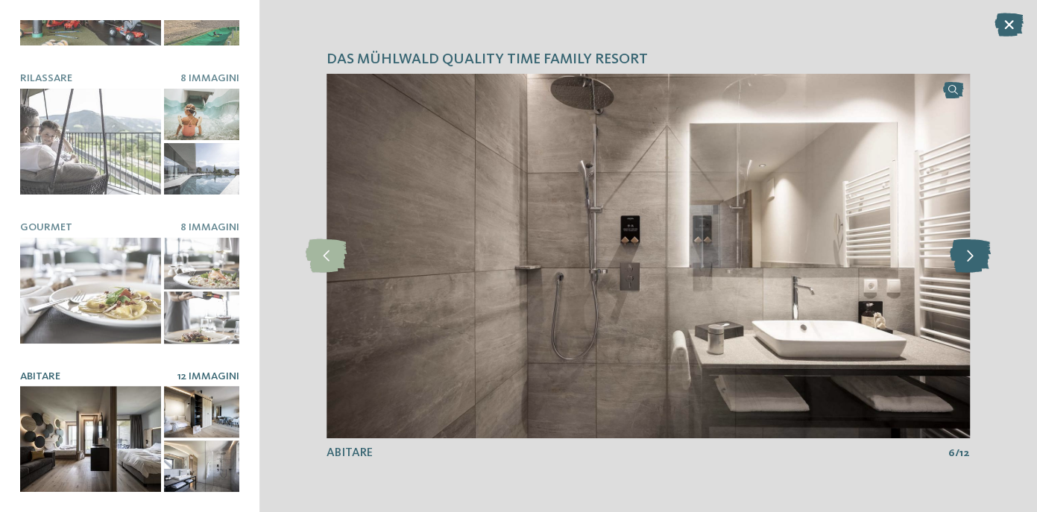
click at [967, 256] on icon at bounding box center [969, 256] width 41 height 34
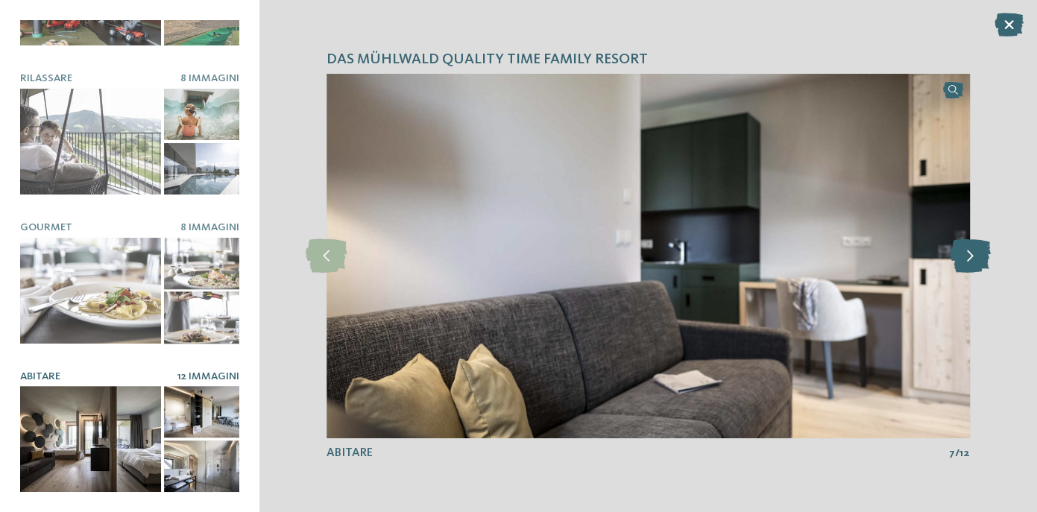
click at [967, 256] on icon at bounding box center [969, 256] width 41 height 34
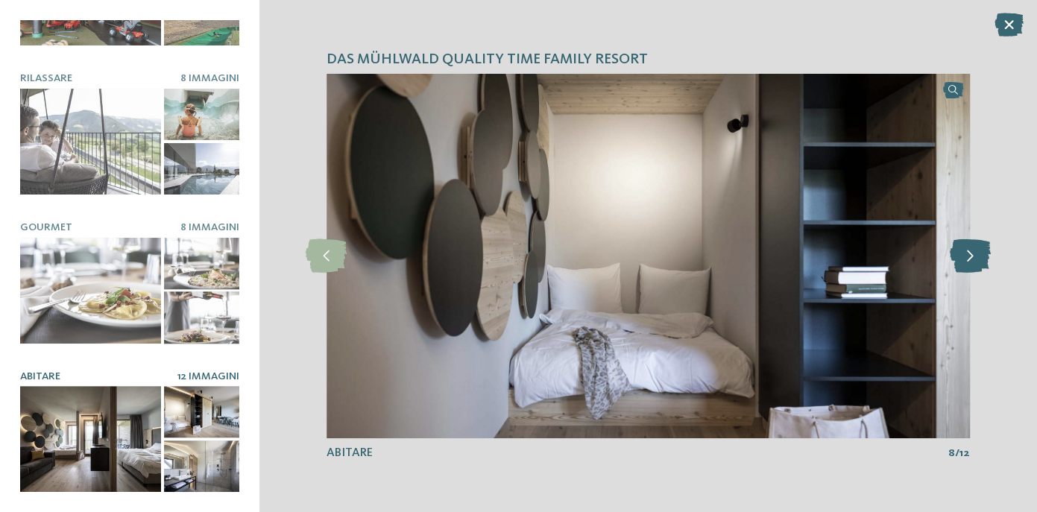
click at [967, 256] on icon at bounding box center [969, 256] width 41 height 34
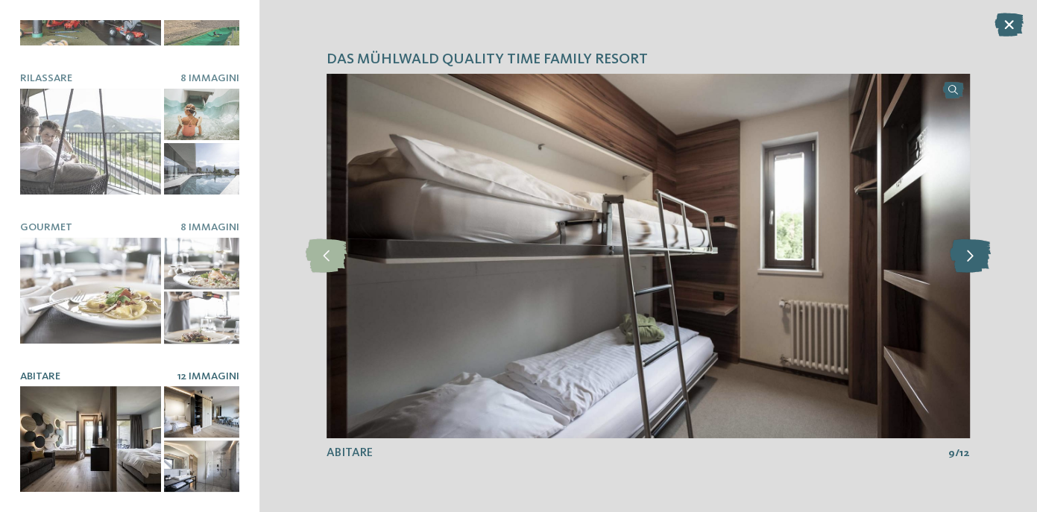
click at [967, 256] on icon at bounding box center [969, 256] width 41 height 34
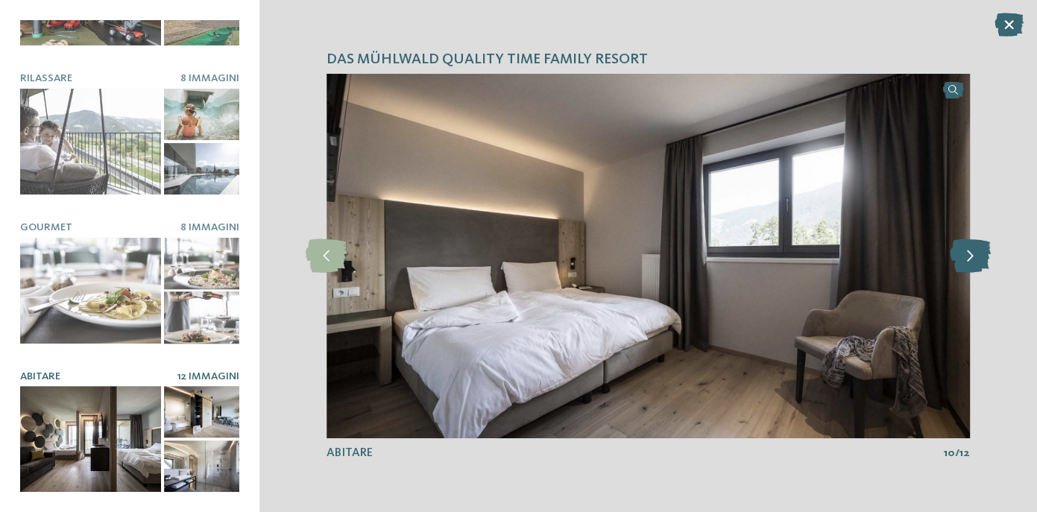
click at [967, 256] on icon at bounding box center [969, 256] width 41 height 34
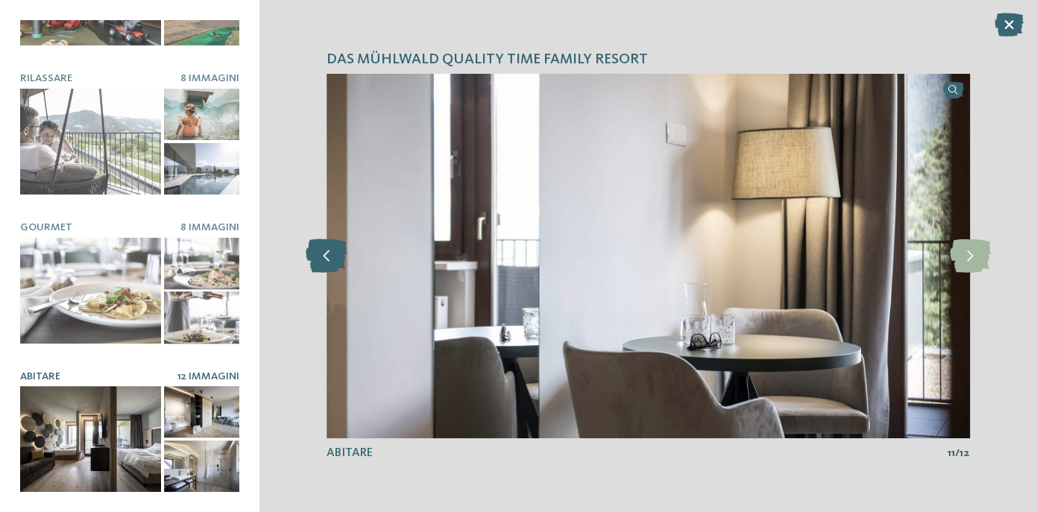
click at [336, 252] on icon at bounding box center [326, 256] width 41 height 34
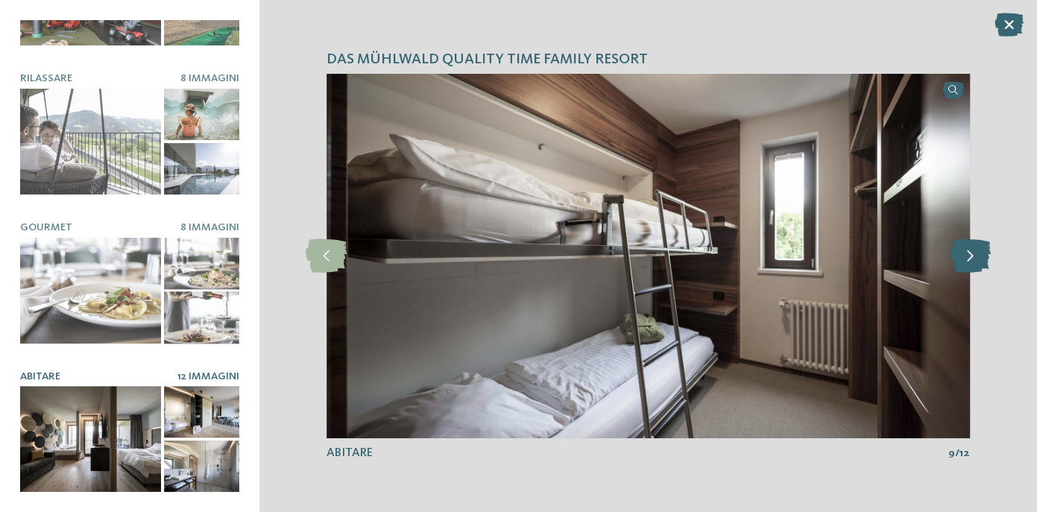
click at [970, 254] on icon at bounding box center [969, 256] width 41 height 34
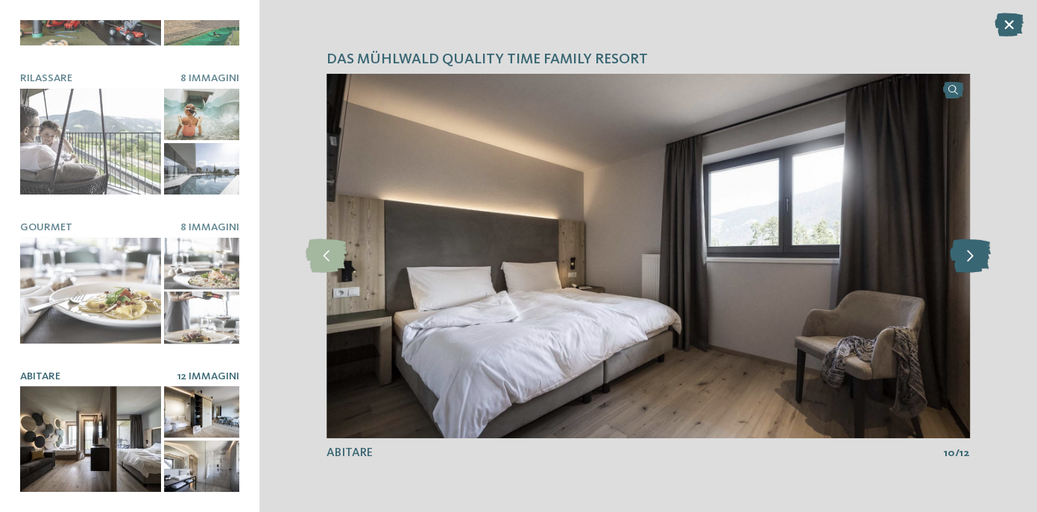
click at [970, 254] on icon at bounding box center [969, 256] width 41 height 34
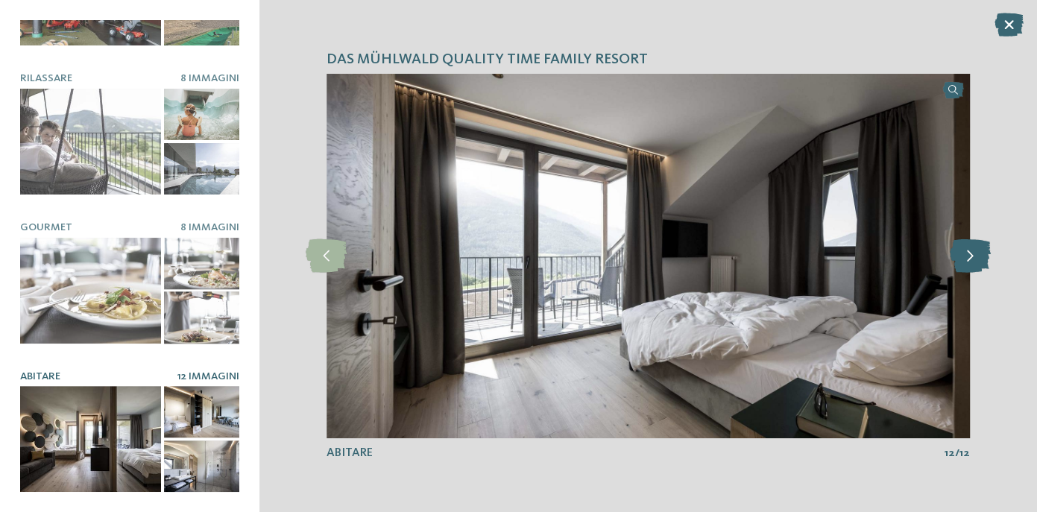
click at [970, 254] on icon at bounding box center [969, 256] width 41 height 34
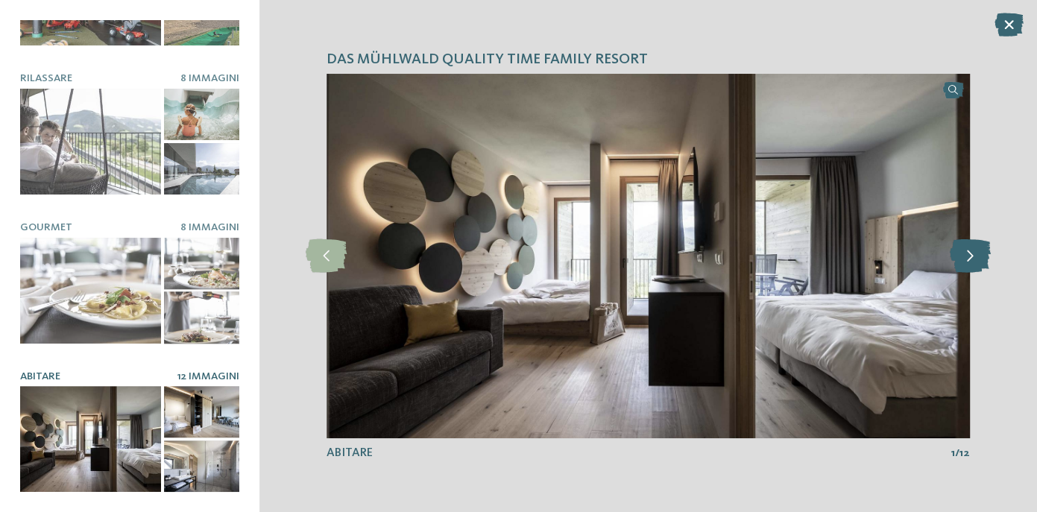
click at [970, 254] on icon at bounding box center [969, 256] width 41 height 34
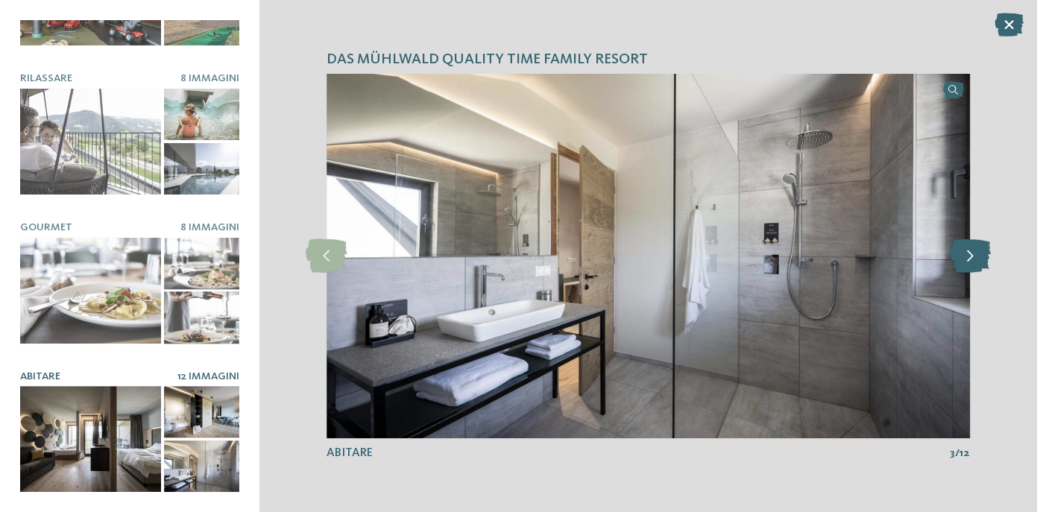
click at [970, 254] on icon at bounding box center [969, 256] width 41 height 34
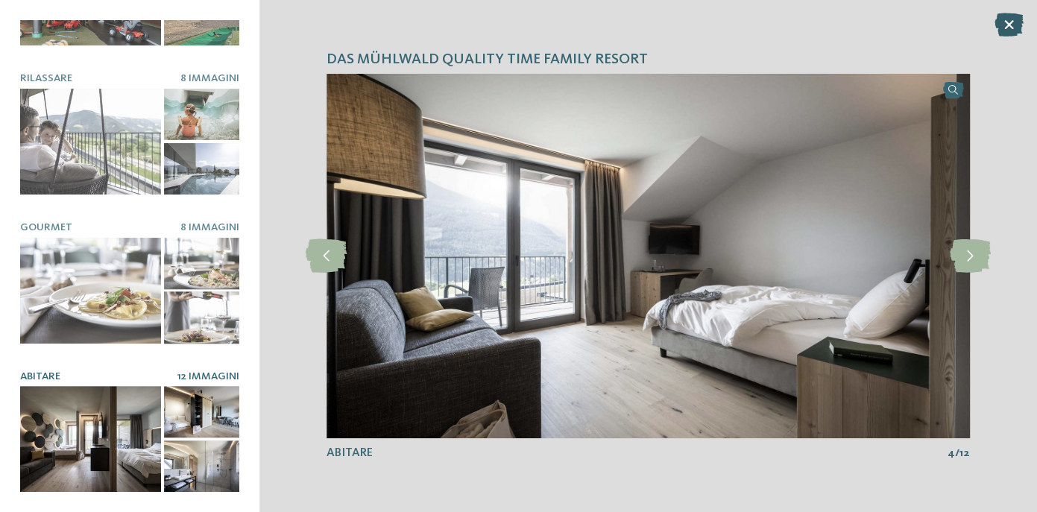
click at [1013, 25] on icon at bounding box center [1008, 25] width 29 height 24
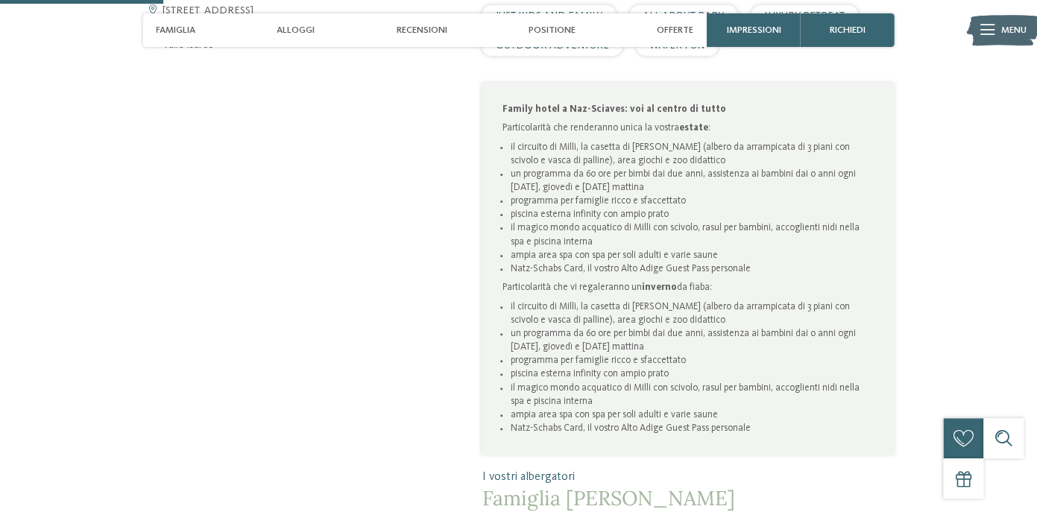
scroll to position [786, 0]
